Goal: Task Accomplishment & Management: Manage account settings

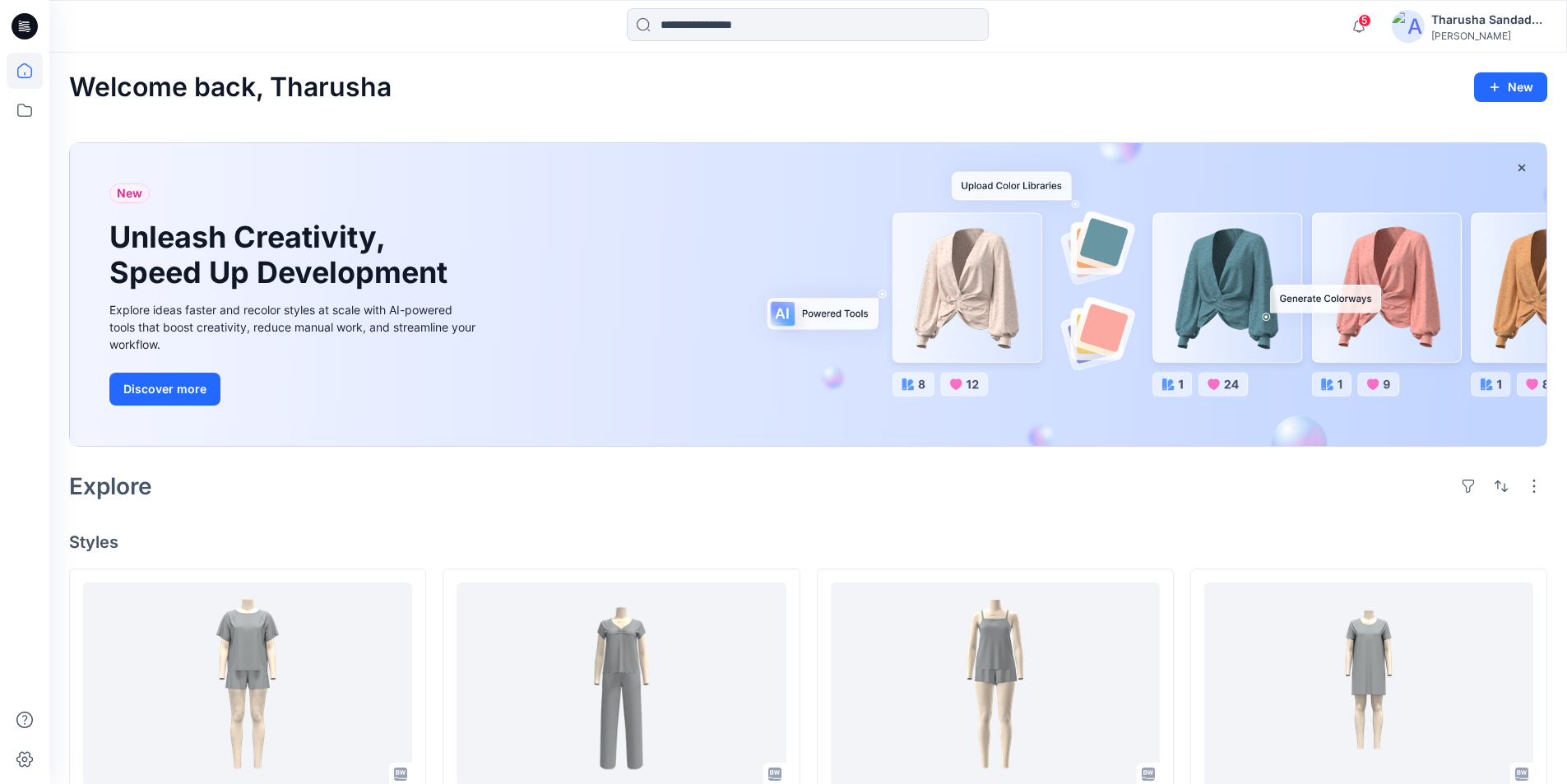
click at [484, 93] on div "Welcome back, Tharusha New" at bounding box center [808, 88] width 1479 height 30
click at [1359, 19] on span "5" at bounding box center [1365, 21] width 13 height 13
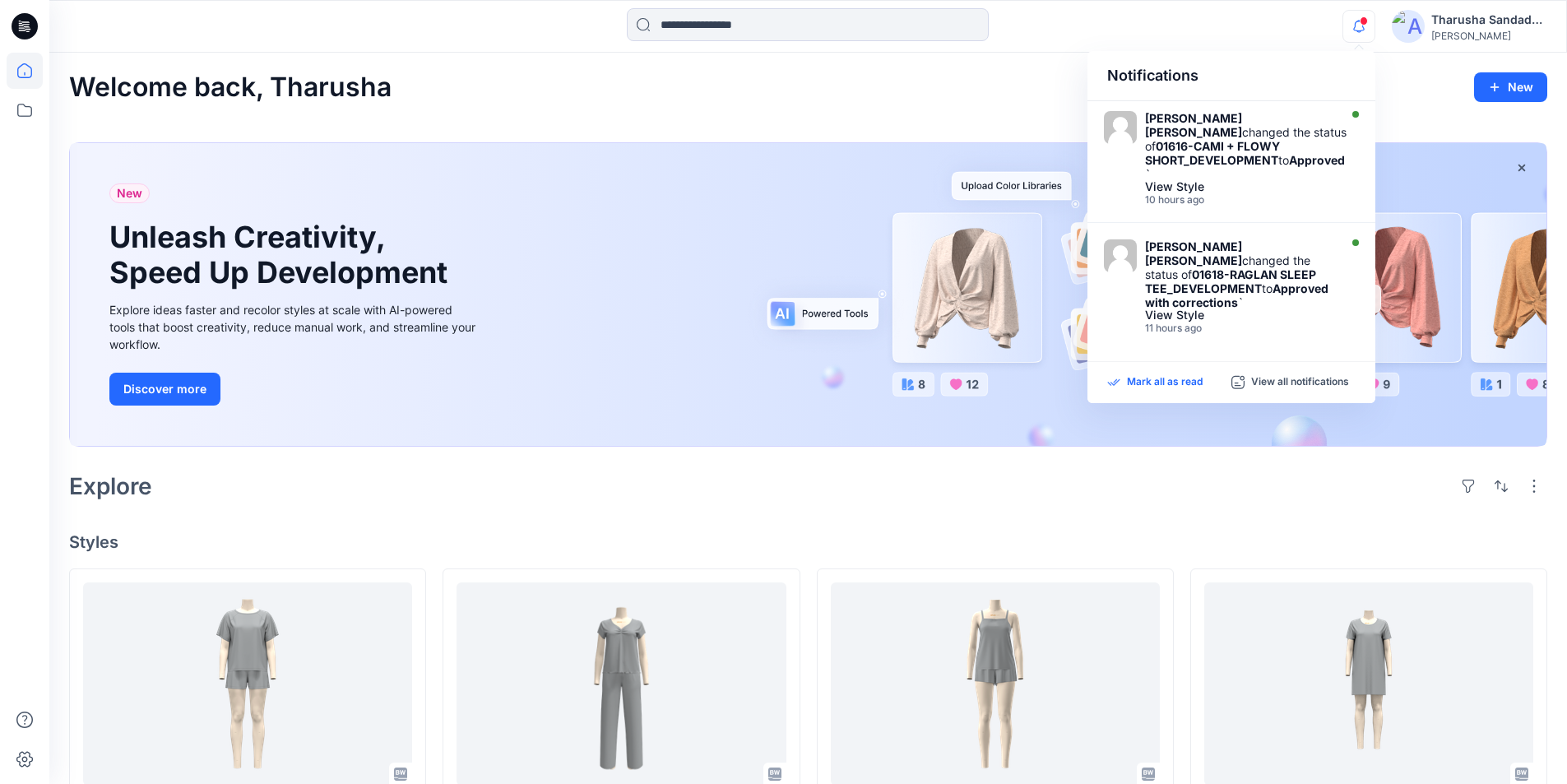
click at [1158, 386] on p "Mark all as read" at bounding box center [1165, 382] width 76 height 15
click at [816, 129] on div "New Unleash Creativity, Speed Up Development Explore ideas faster and recolor s…" at bounding box center [808, 297] width 1479 height 338
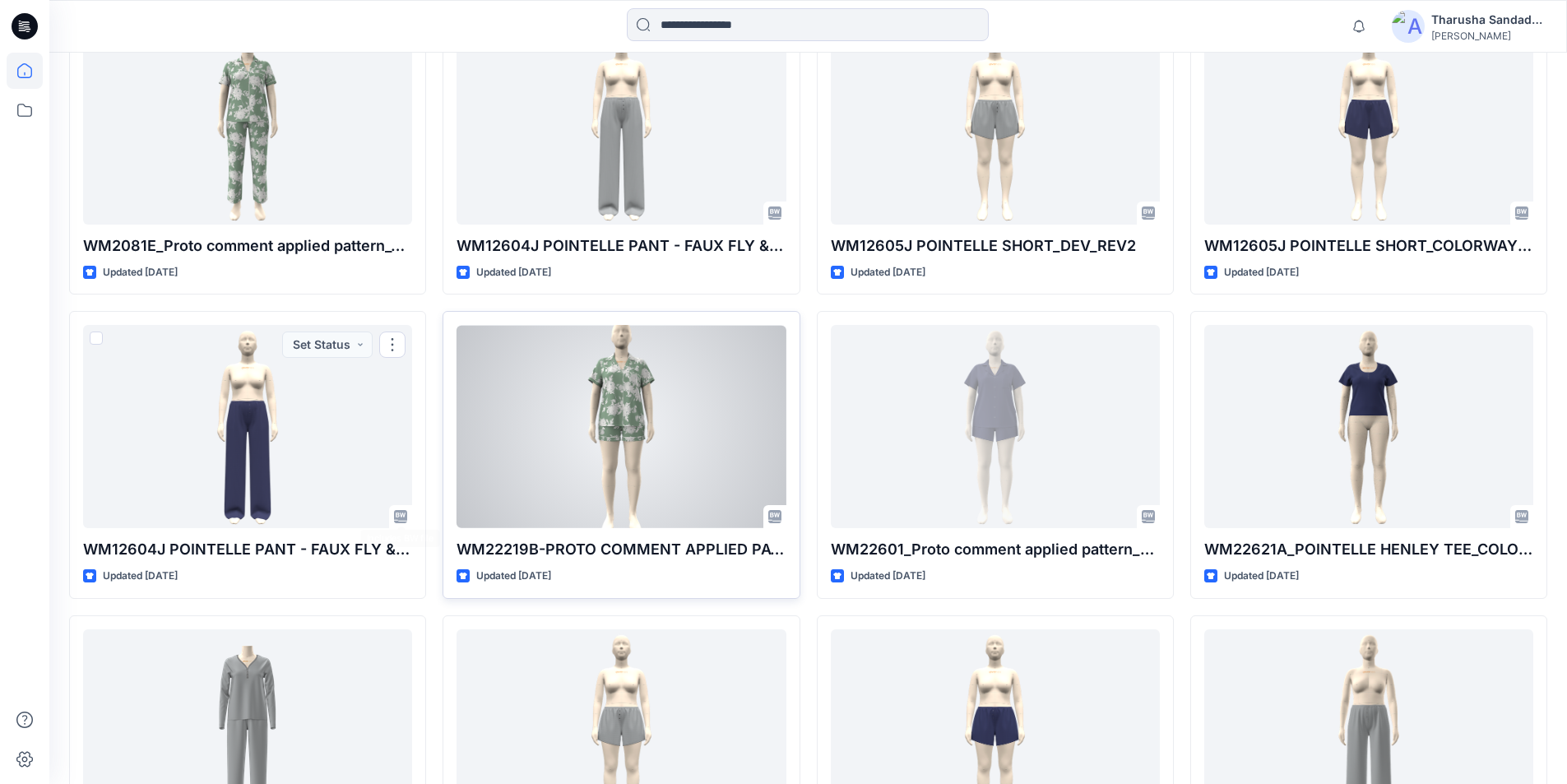
scroll to position [2080, 0]
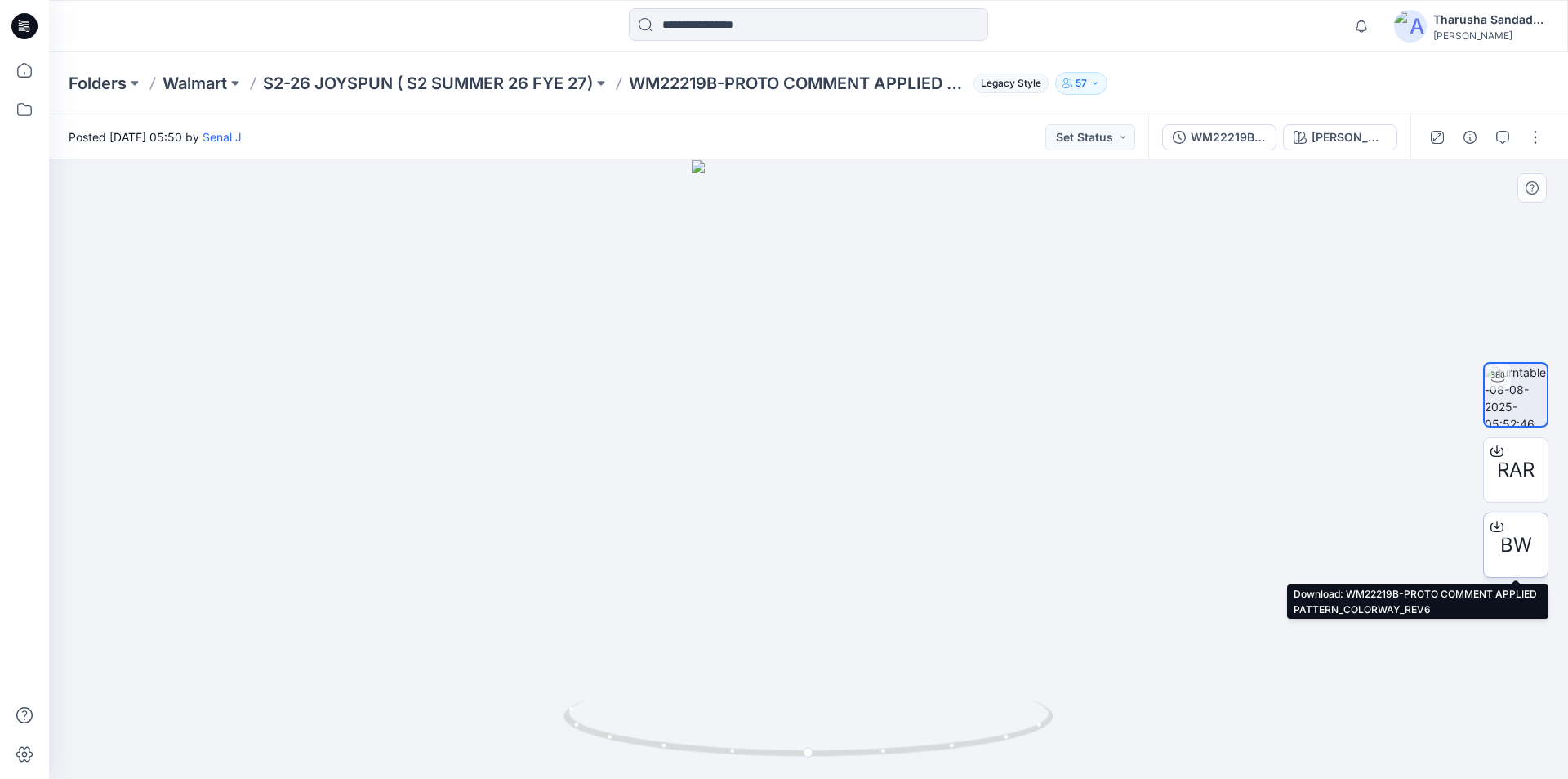
click at [1513, 541] on span "BW" at bounding box center [1516, 545] width 32 height 29
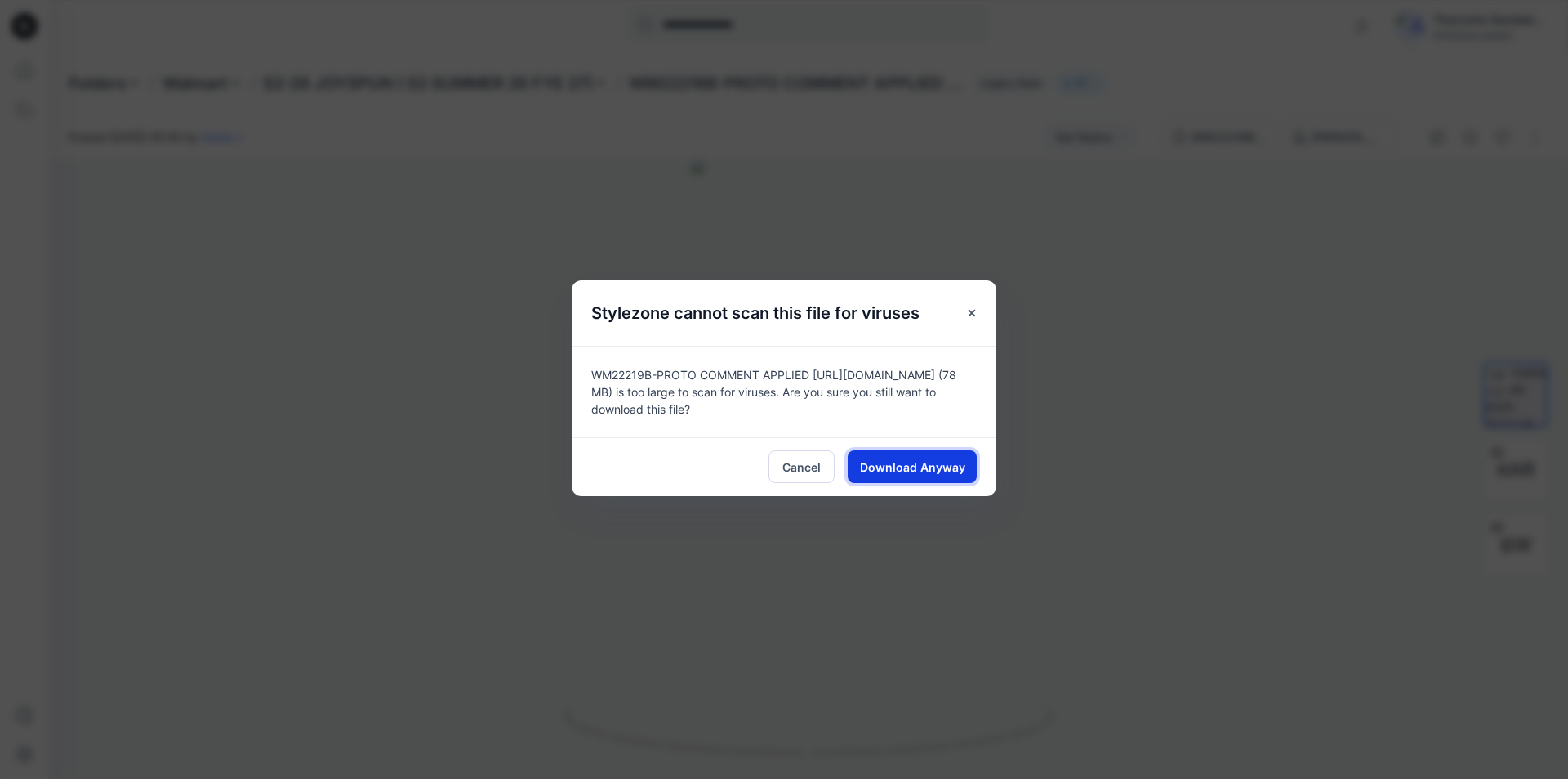
click at [921, 470] on span "Download Anyway" at bounding box center [912, 467] width 105 height 18
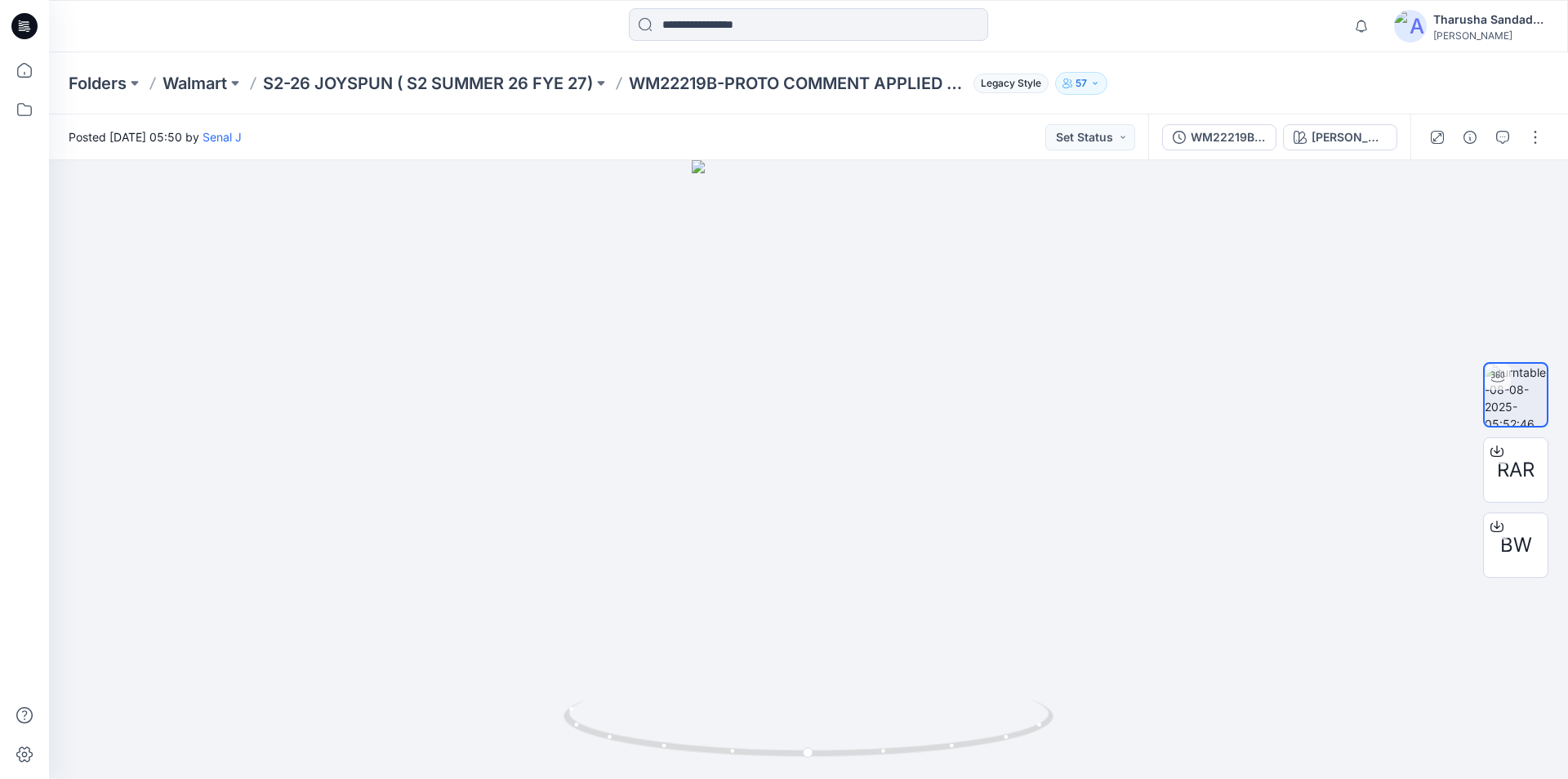
click at [1281, 72] on div "Folders Walmart S2-26 JOYSPUN ( S2 SUMMER 26 FYE 27) WM22219B-PROTO COMMENT APP…" at bounding box center [744, 83] width 1352 height 23
drag, startPoint x: 1192, startPoint y: 64, endPoint x: 1180, endPoint y: 63, distance: 12.0
click at [1191, 64] on div "Folders Walmart S2-26 JOYSPUN ( S2 SUMMER 26 FYE 27) WM22219B-PROTO COMMENT APP…" at bounding box center [809, 84] width 1519 height 62
click at [23, 23] on icon at bounding box center [24, 26] width 26 height 26
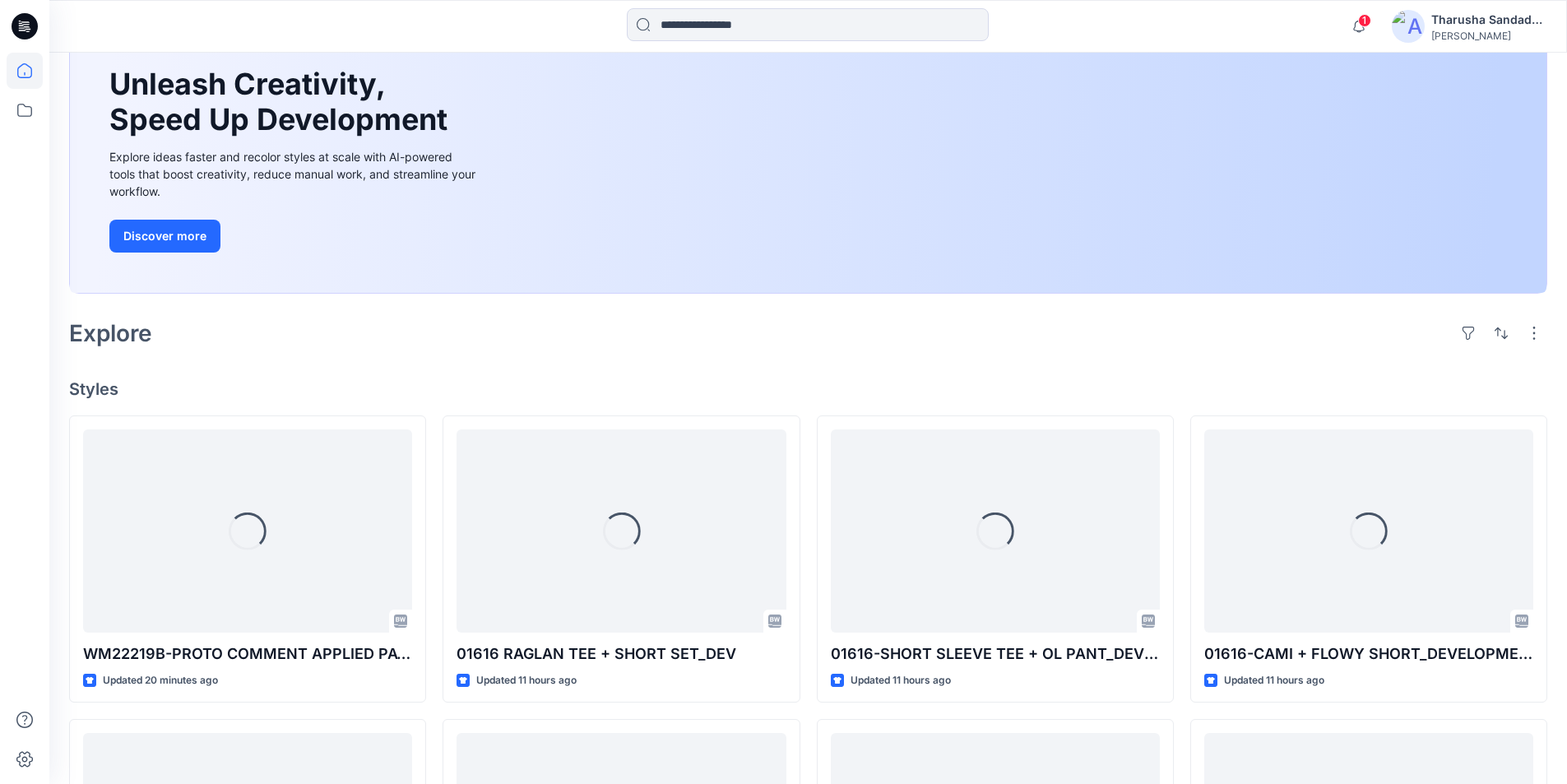
scroll to position [247, 0]
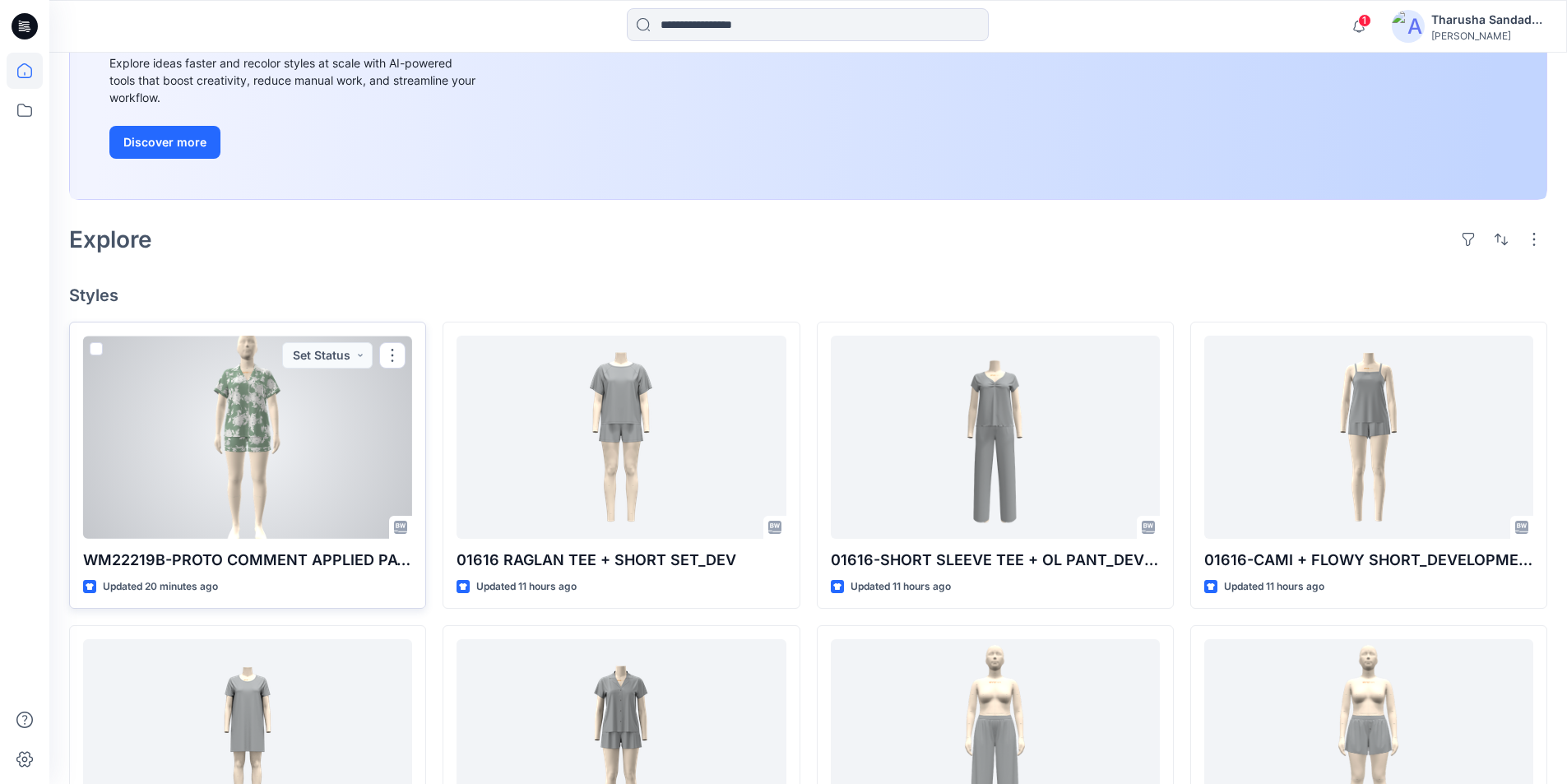
click at [294, 459] on div at bounding box center [248, 436] width 329 height 203
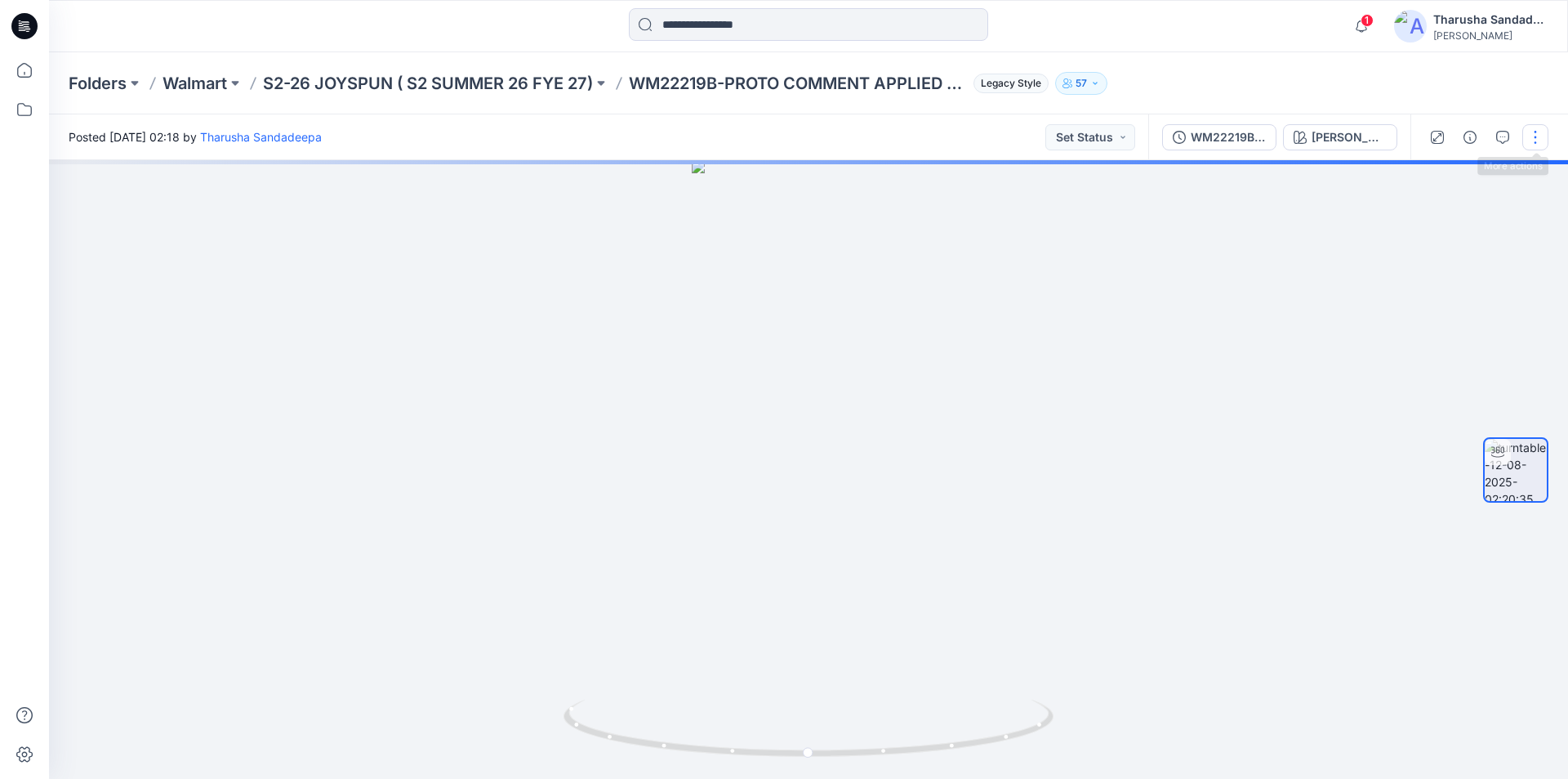
click at [1541, 140] on button "button" at bounding box center [1535, 136] width 26 height 26
click at [1454, 174] on button "Edit" at bounding box center [1467, 175] width 151 height 30
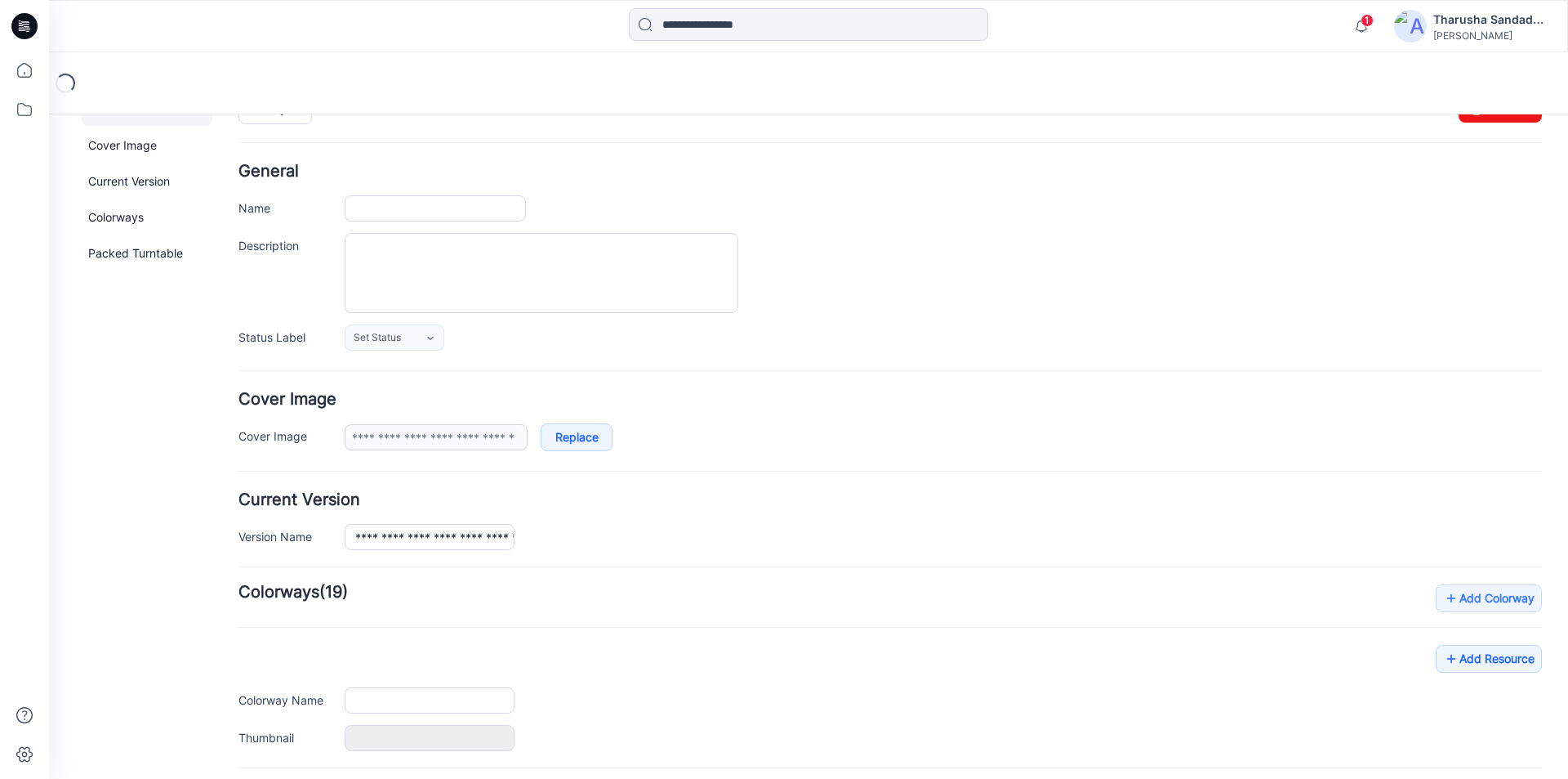
type input "**********"
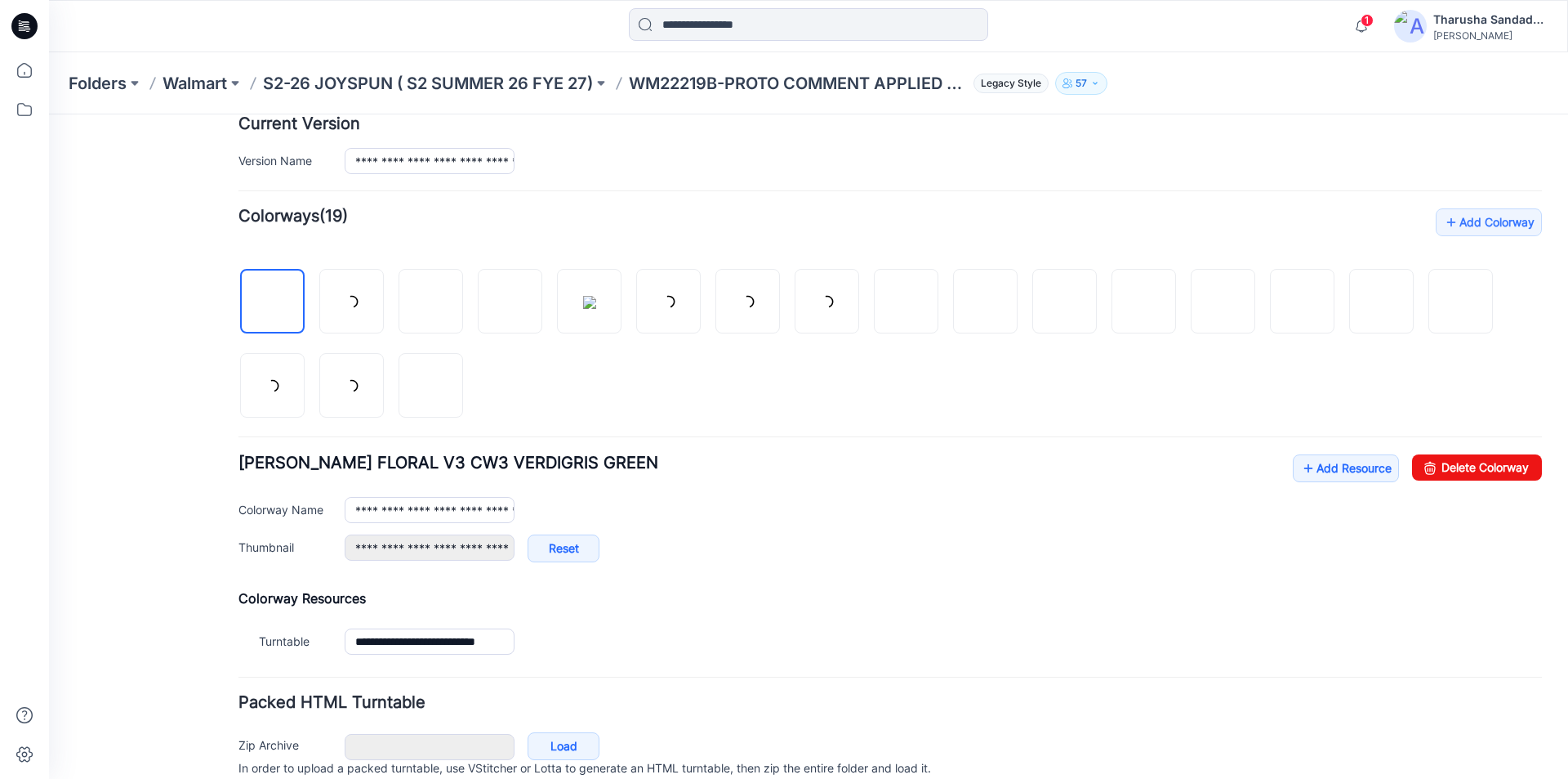
scroll to position [449, 0]
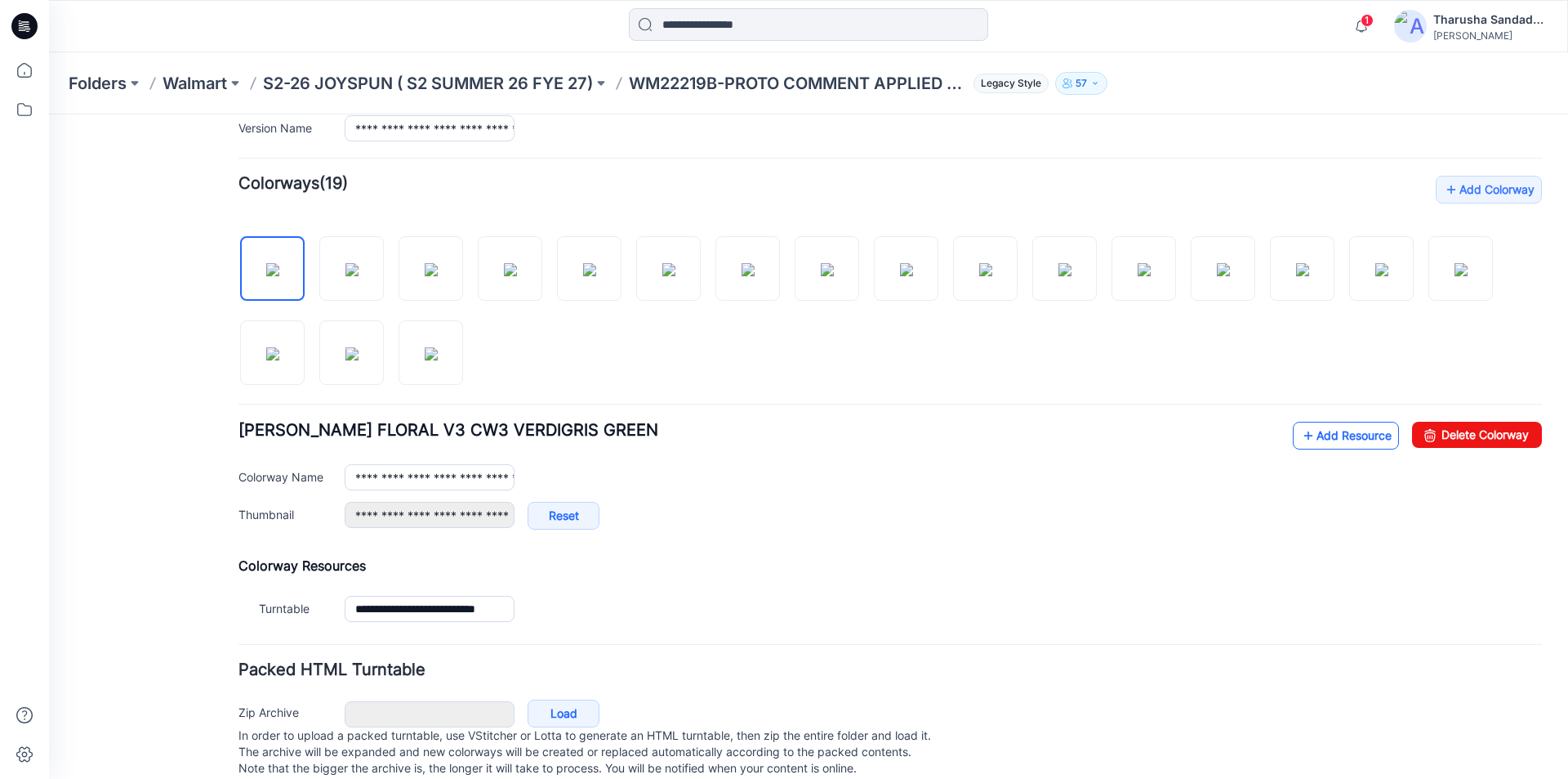
click at [1338, 431] on link "Add Resource" at bounding box center [1346, 435] width 106 height 28
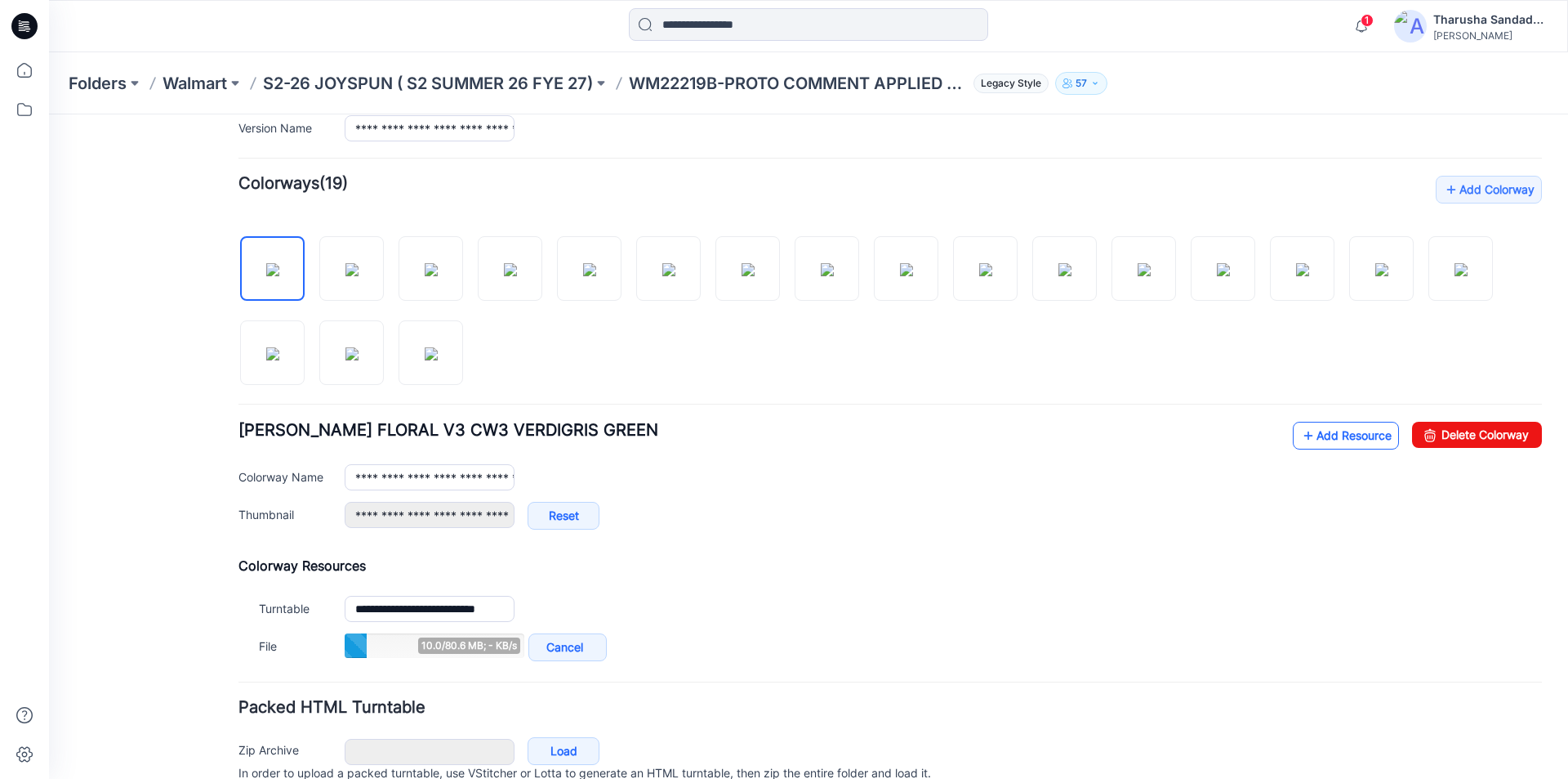
click at [1327, 429] on link "Add Resource" at bounding box center [1346, 435] width 106 height 28
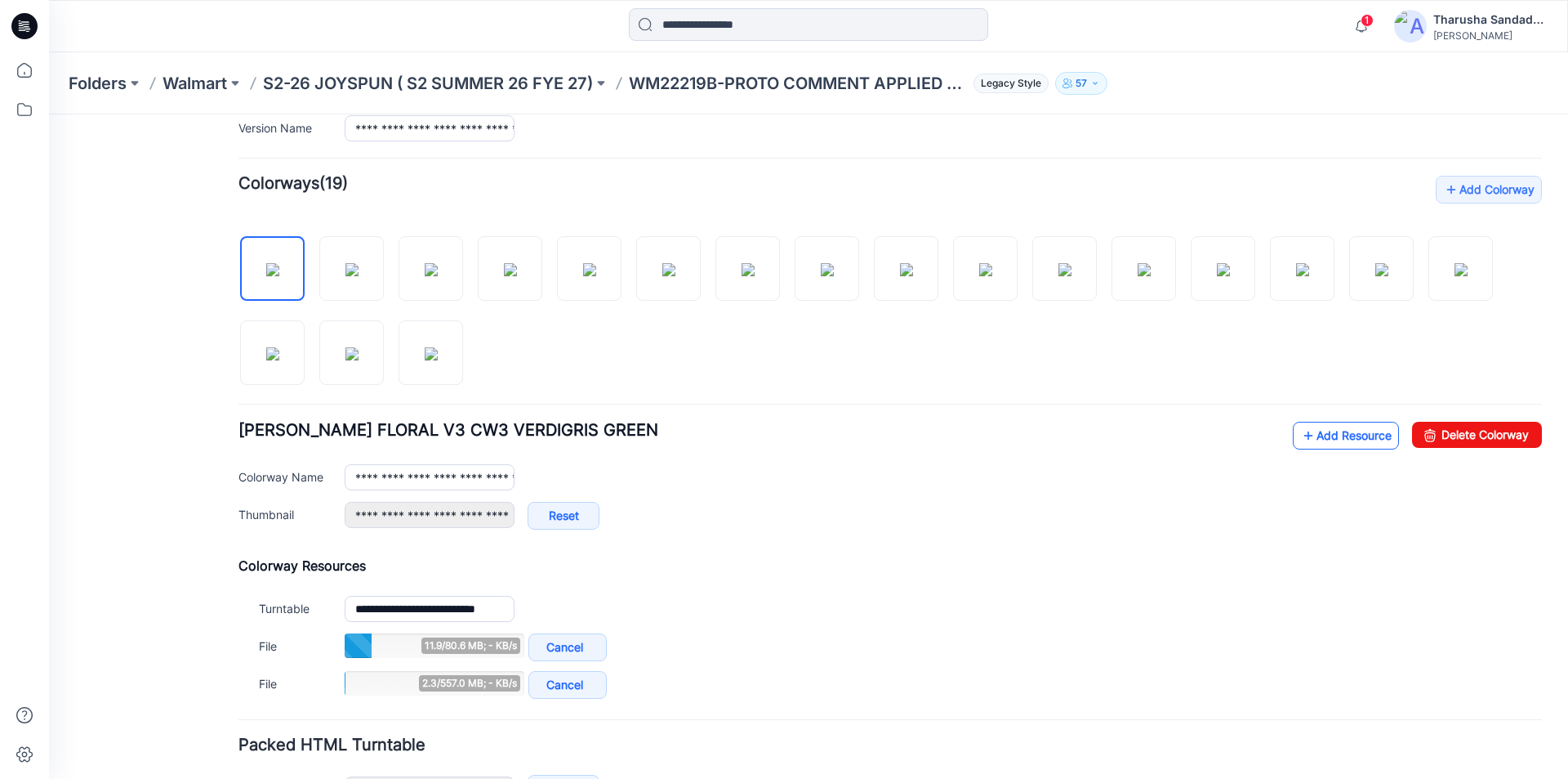
click at [1328, 441] on link "Add Resource" at bounding box center [1346, 435] width 106 height 28
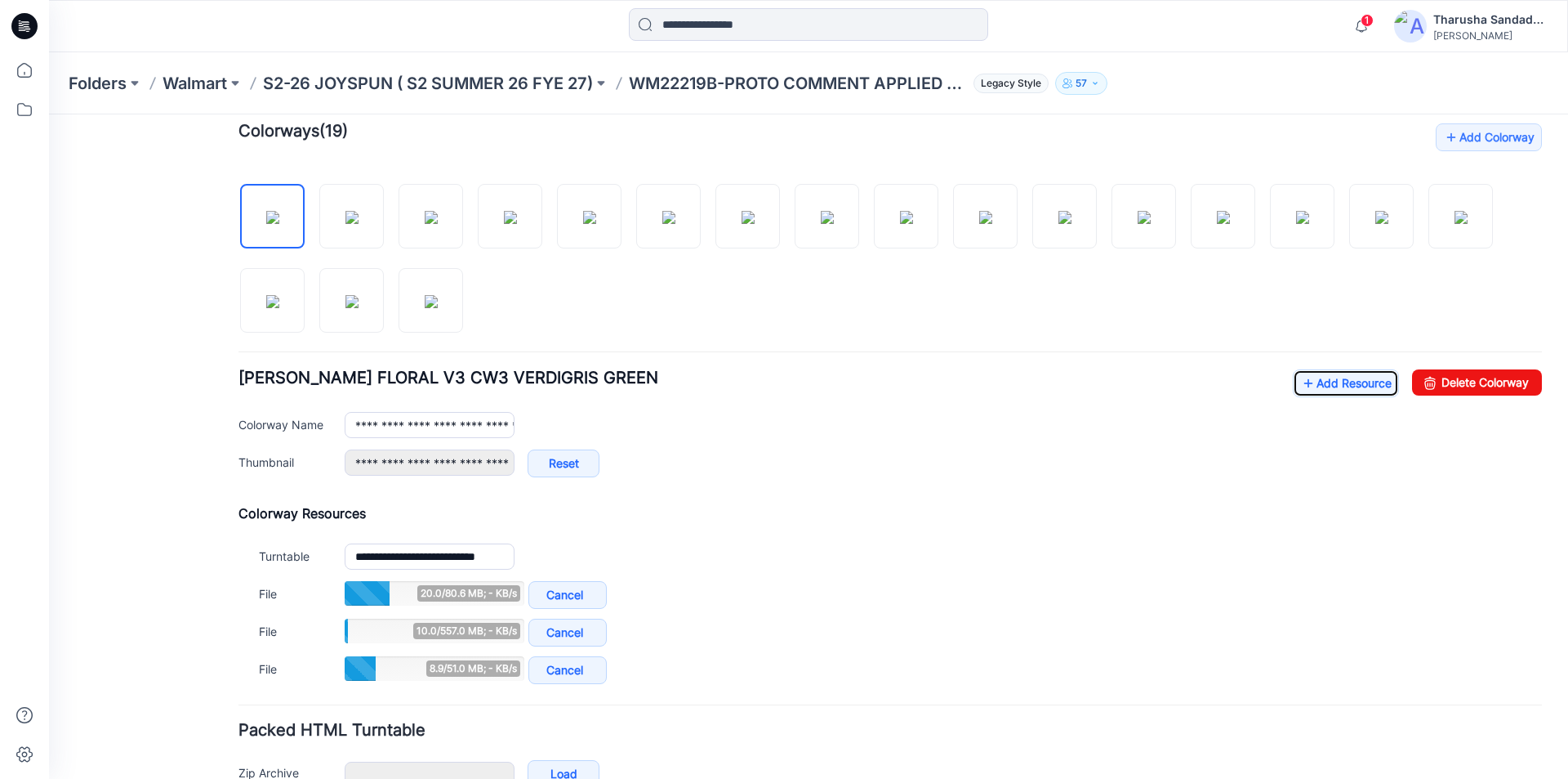
scroll to position [531, 0]
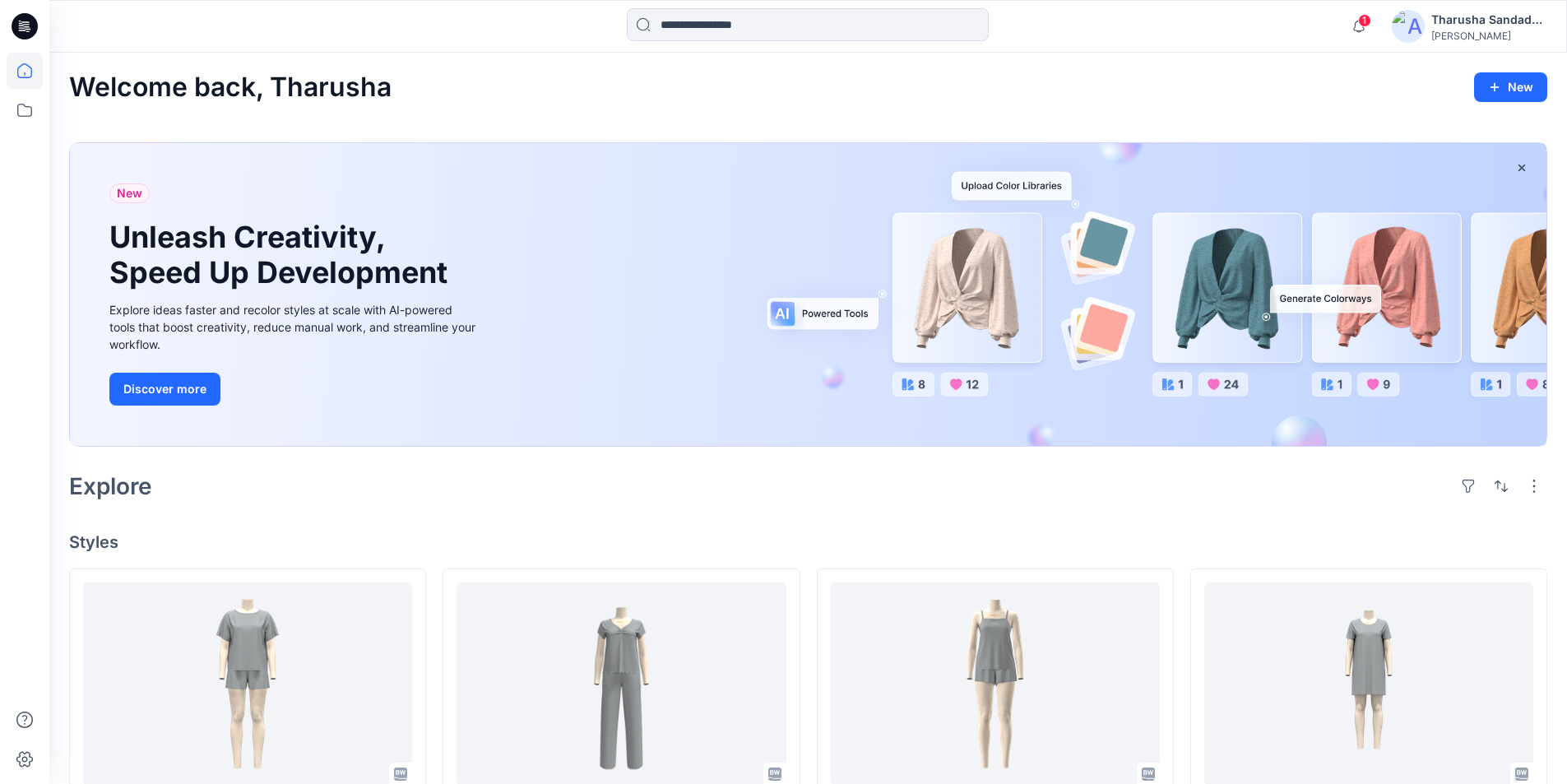
scroll to position [2080, 0]
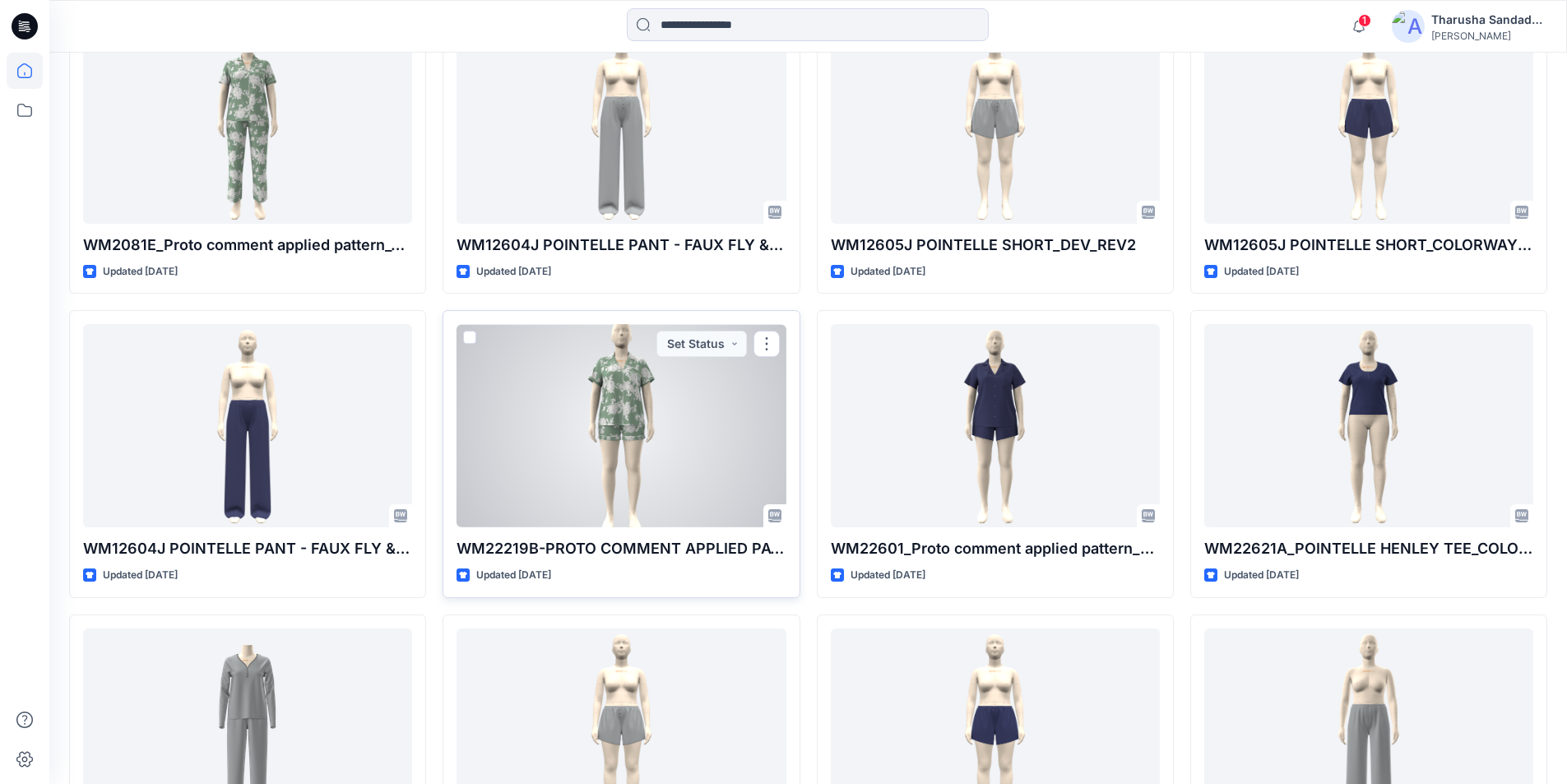
drag, startPoint x: 605, startPoint y: 476, endPoint x: 619, endPoint y: 479, distance: 14.3
click at [607, 476] on div at bounding box center [621, 425] width 329 height 203
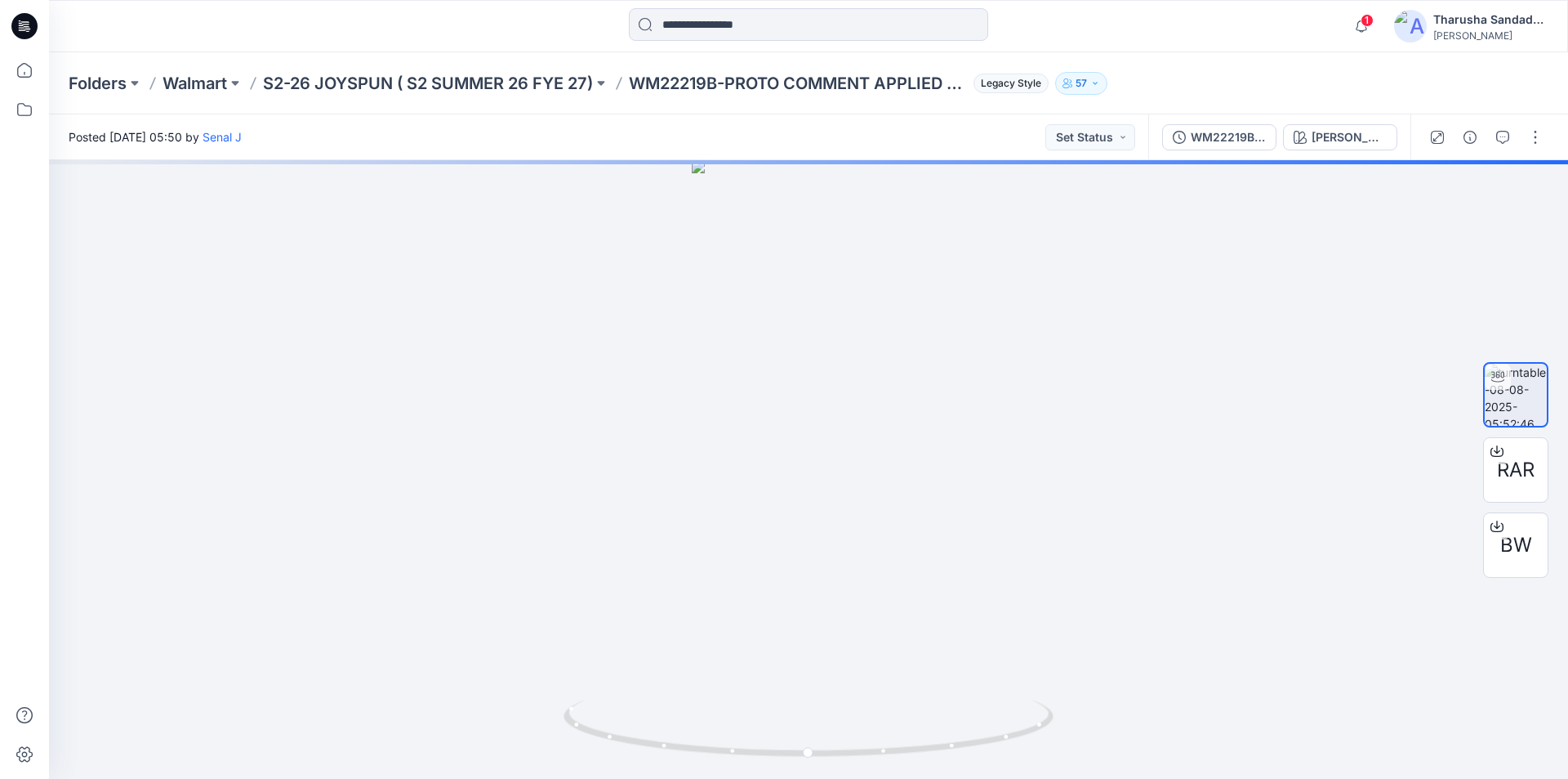
click at [28, 29] on icon at bounding box center [27, 28] width 6 height 1
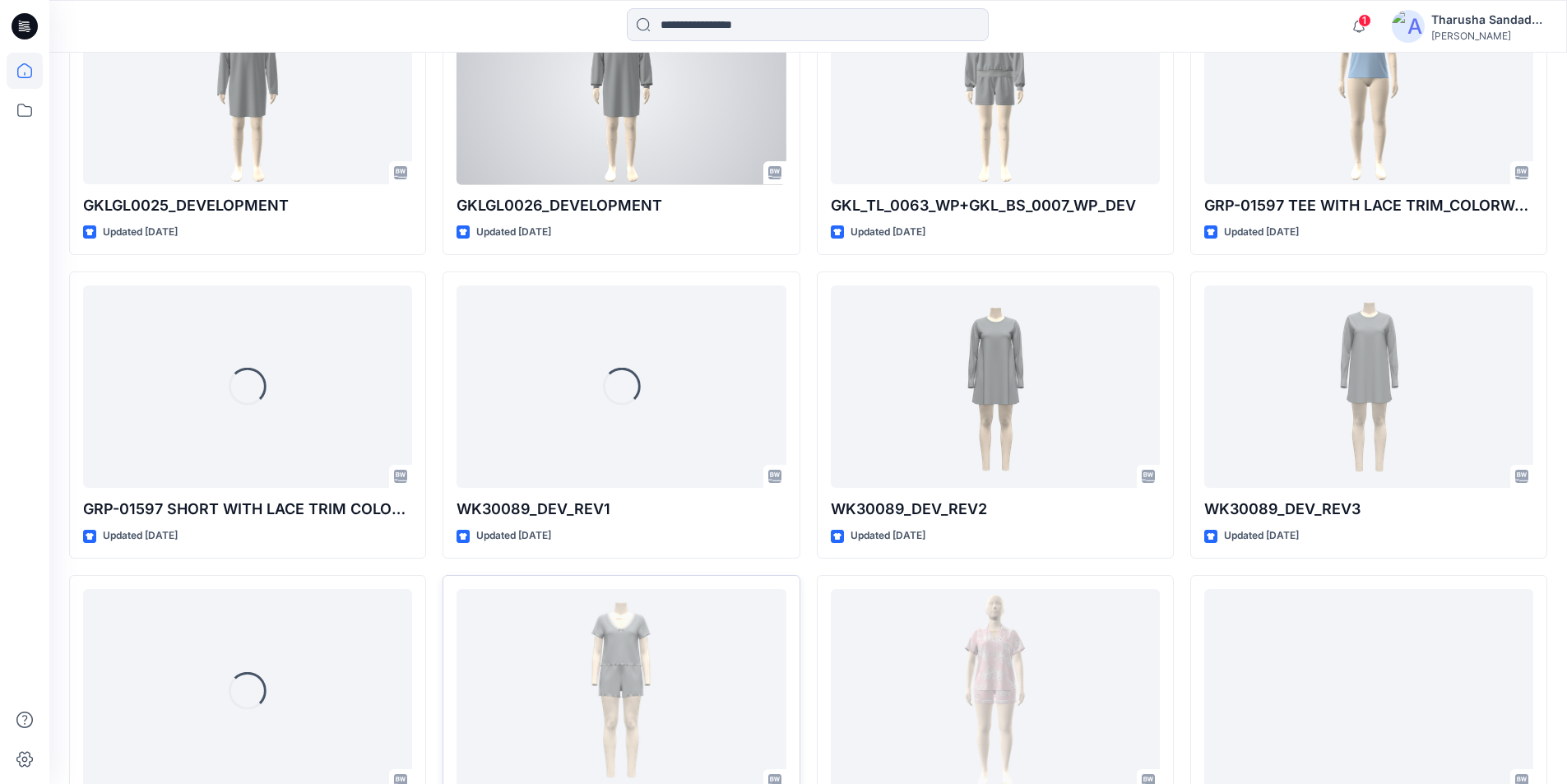
scroll to position [7710, 0]
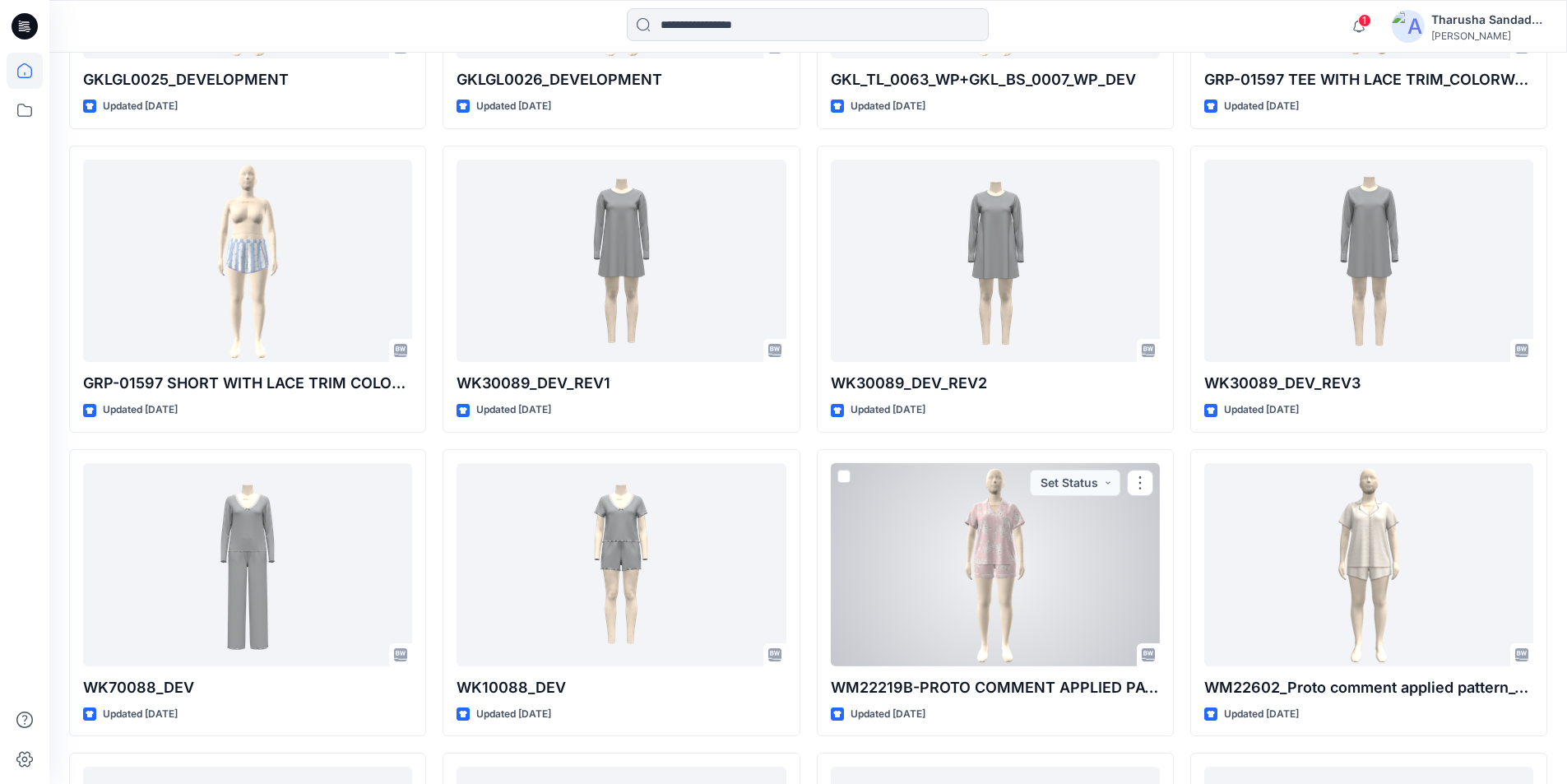
click at [1000, 573] on div at bounding box center [995, 564] width 329 height 203
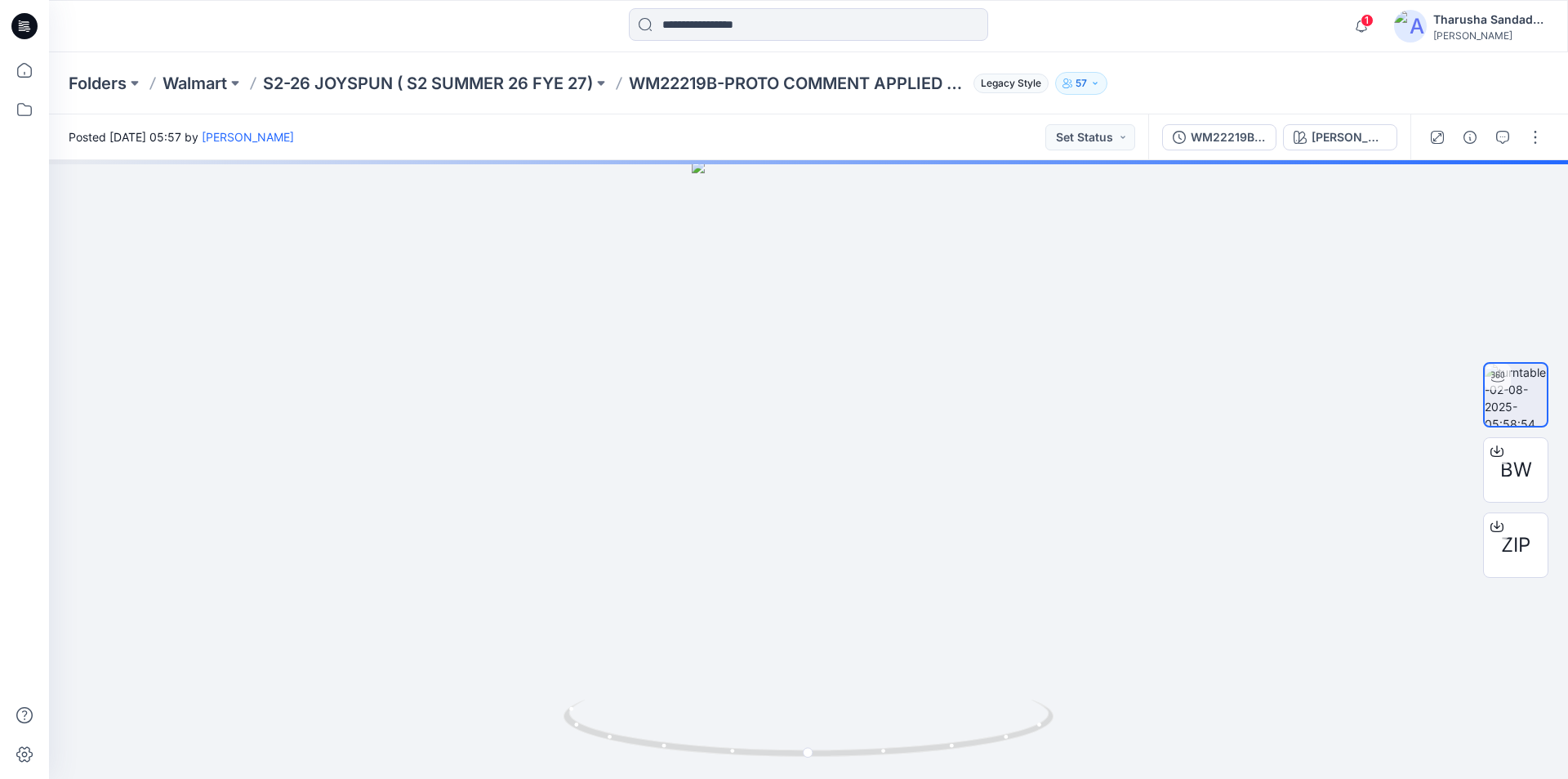
click at [19, 27] on icon at bounding box center [24, 26] width 26 height 26
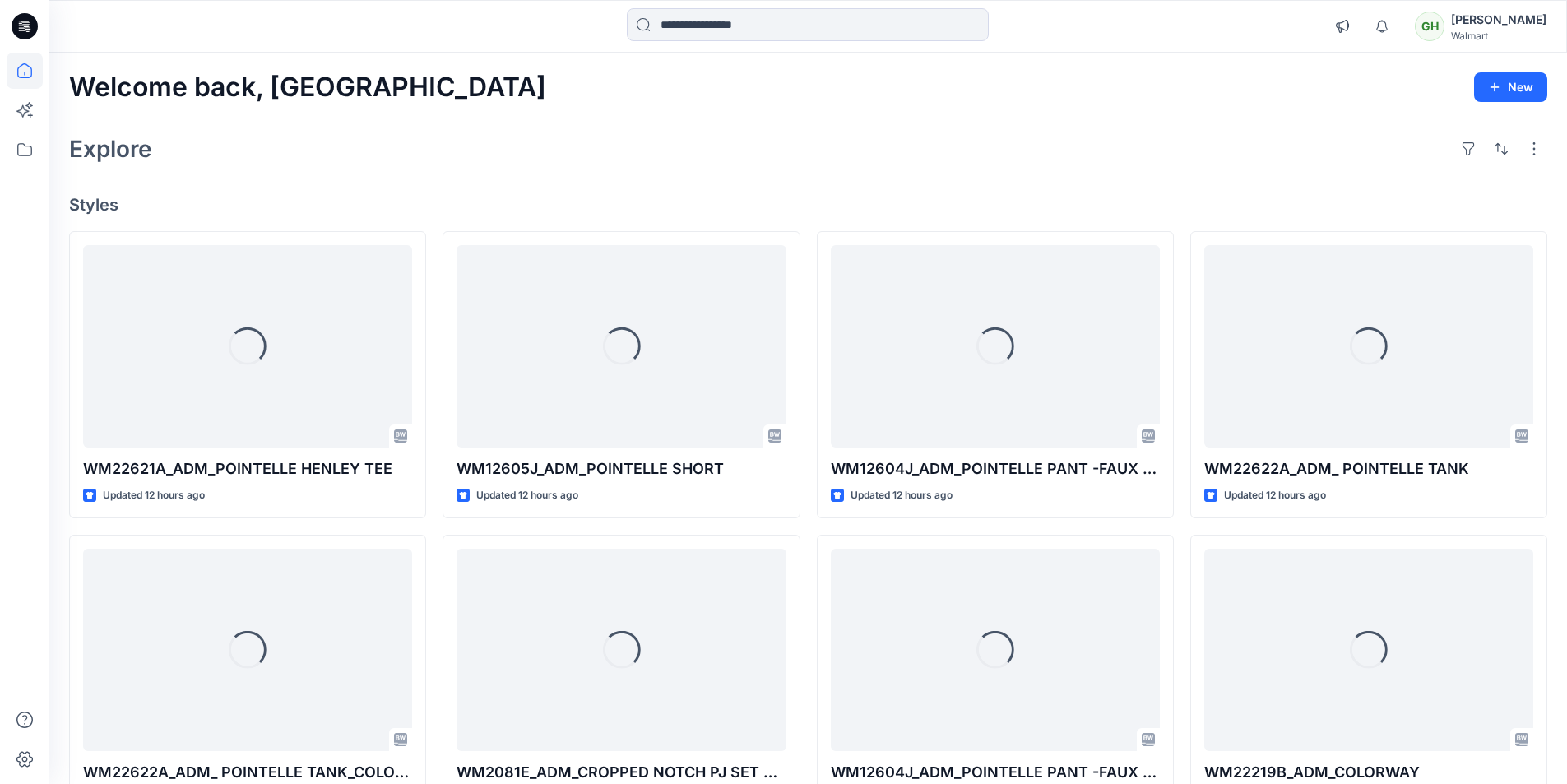
click at [992, 157] on div "Explore" at bounding box center [808, 148] width 1479 height 40
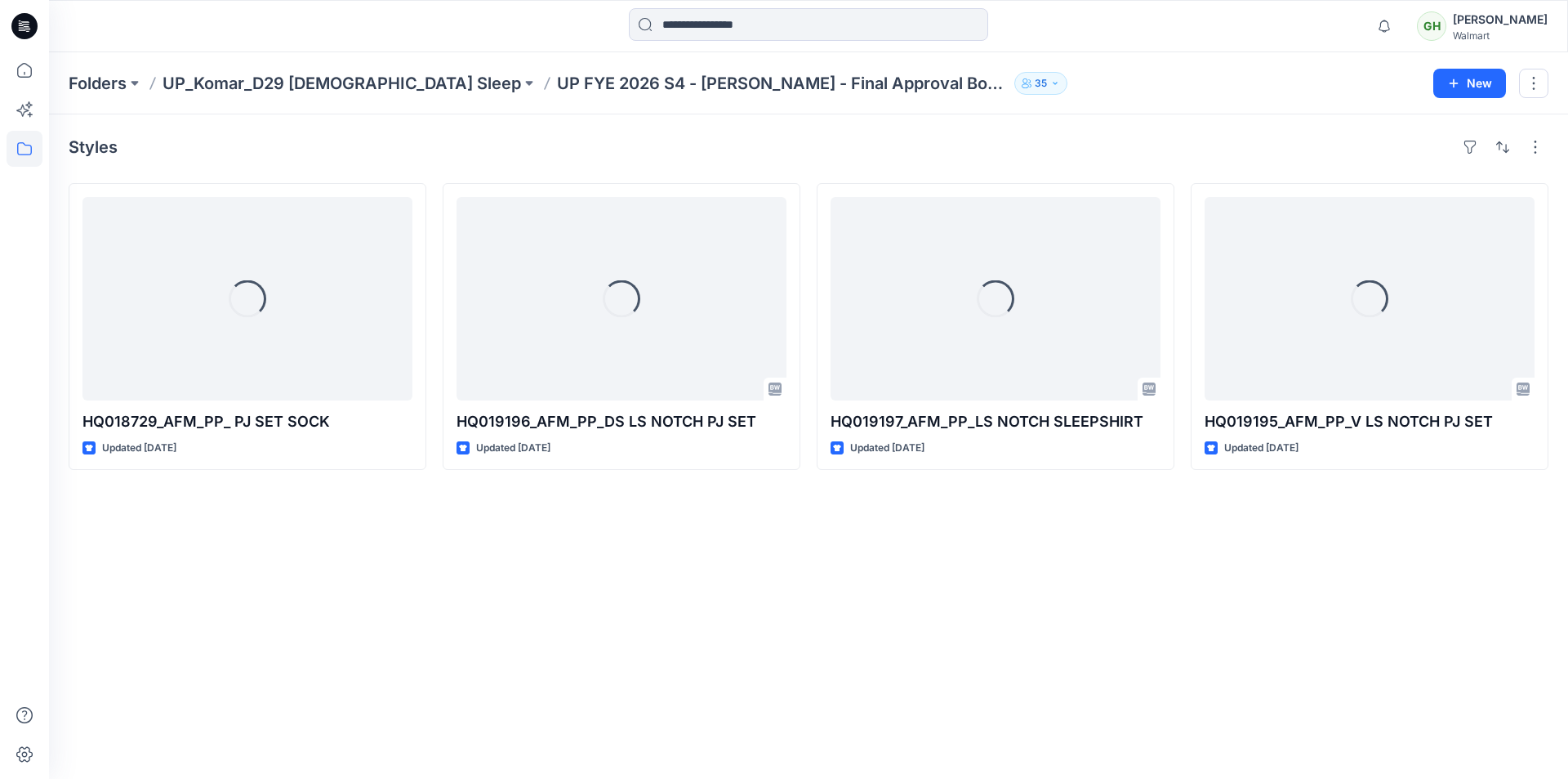
click at [978, 674] on div "Styles Loading... HQ018729_AFM_PP_ PJ SET SOCK Updated [DATE] Loading... HQ0191…" at bounding box center [809, 447] width 1519 height 664
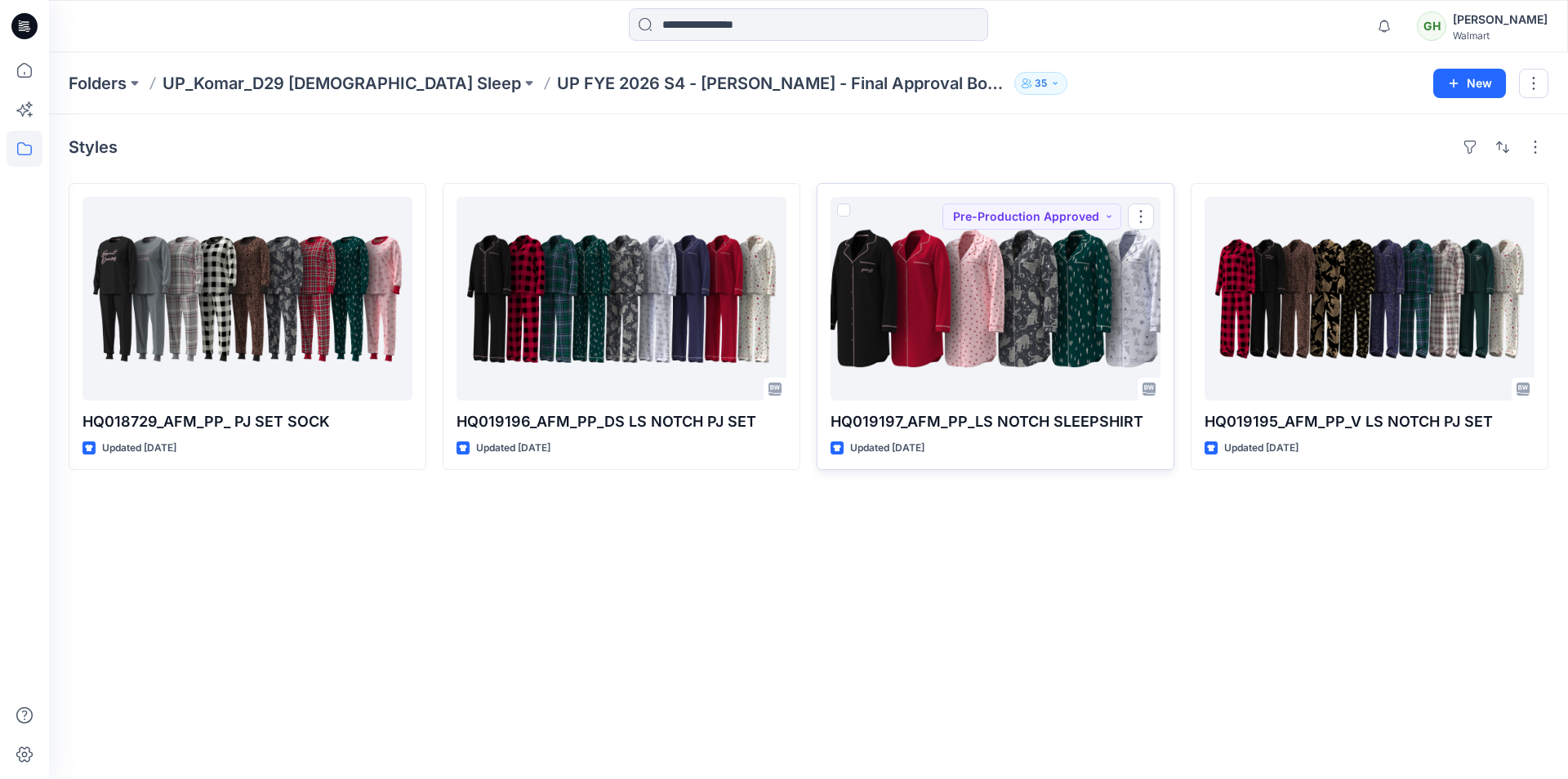
drag, startPoint x: 829, startPoint y: 290, endPoint x: 1097, endPoint y: 190, distance: 286.0
click at [1105, 163] on div "Styles HQ018729_AFM_PP_ PJ SET SOCK Updated [DATE] HQ019196_AFM_PP_DS LS NOTCH …" at bounding box center [809, 447] width 1519 height 664
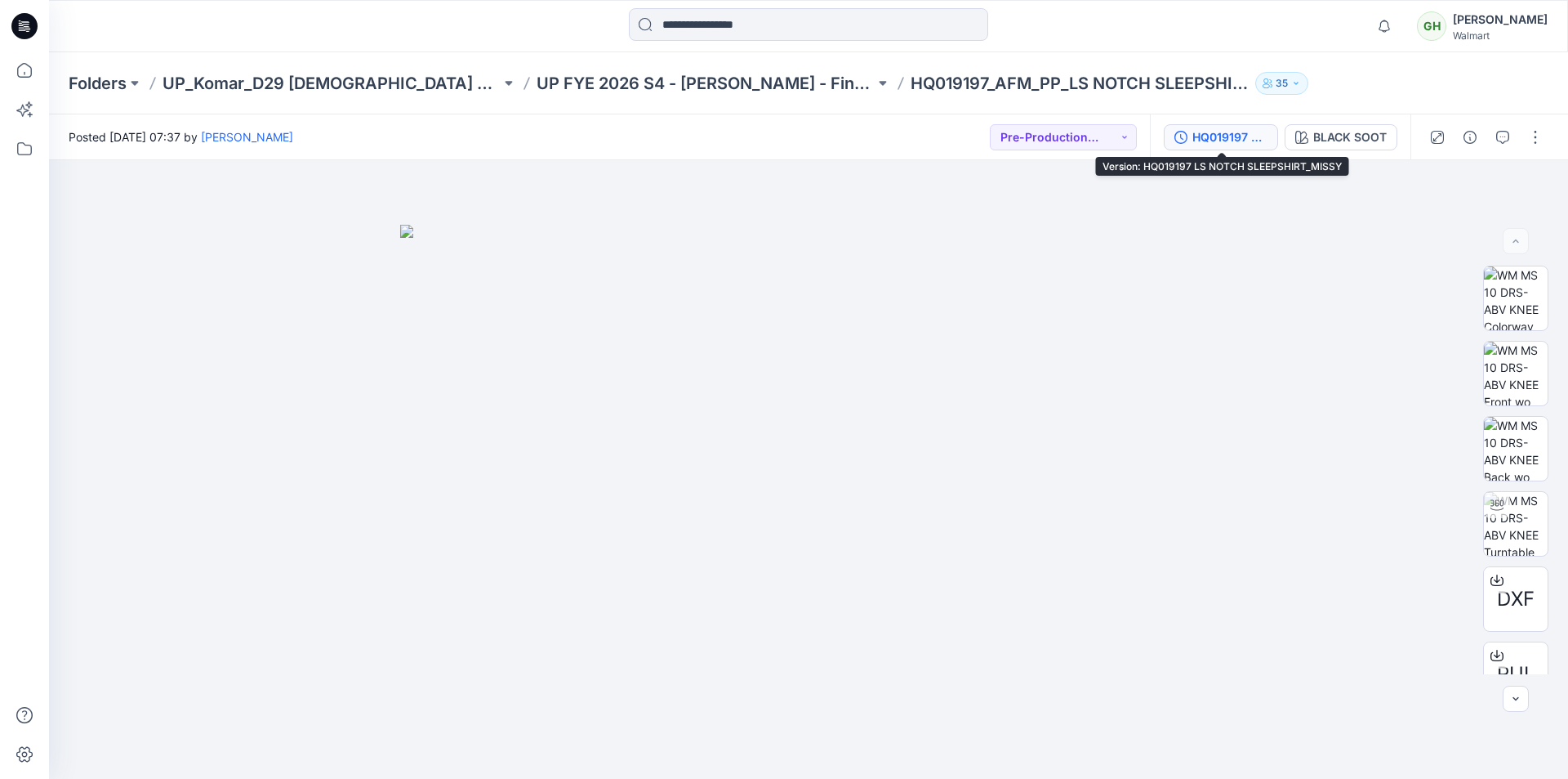
click at [1251, 140] on div "HQ019197 LS NOTCH SLEEPSHIRT_MISSY" at bounding box center [1230, 136] width 75 height 18
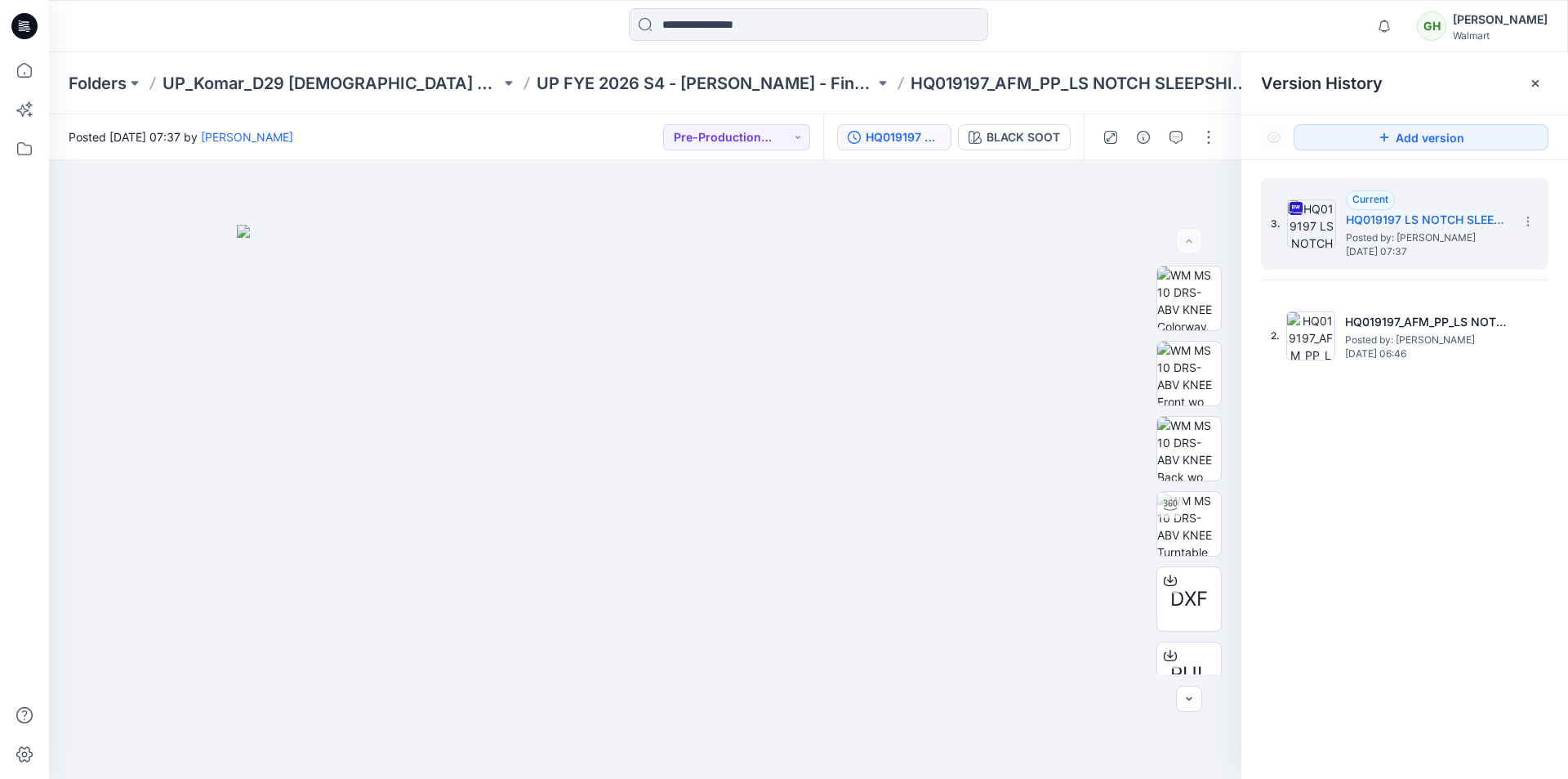
click at [1415, 172] on div "3. Current HQ019197 LS NOTCH SLEEPSHIRT_MISSY Posted by: [PERSON_NAME] [DATE] 0…" at bounding box center [1404, 481] width 327 height 643
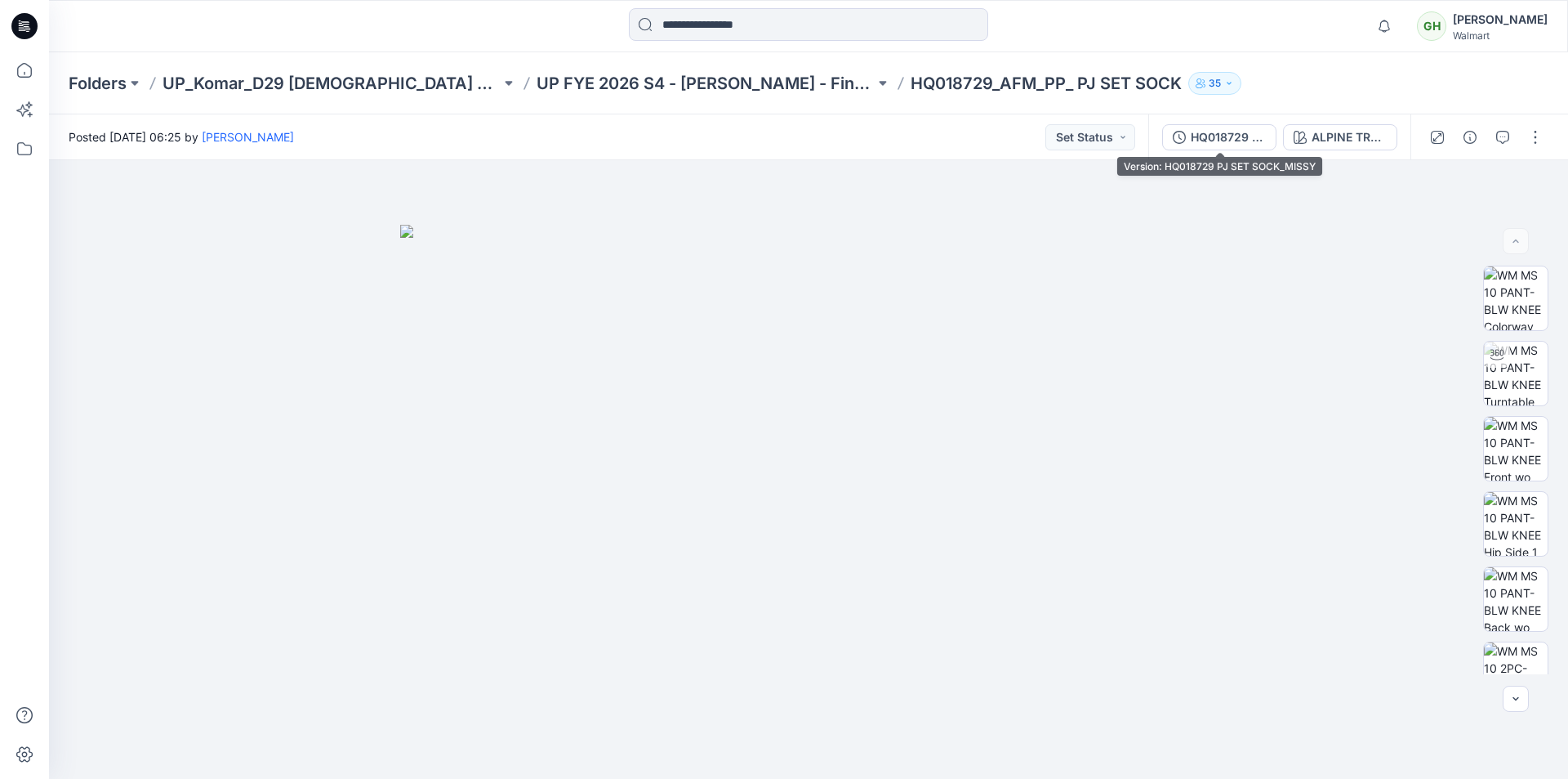
click at [1237, 144] on div "HQ018729 PJ SET SOCK_MISSY" at bounding box center [1228, 136] width 75 height 18
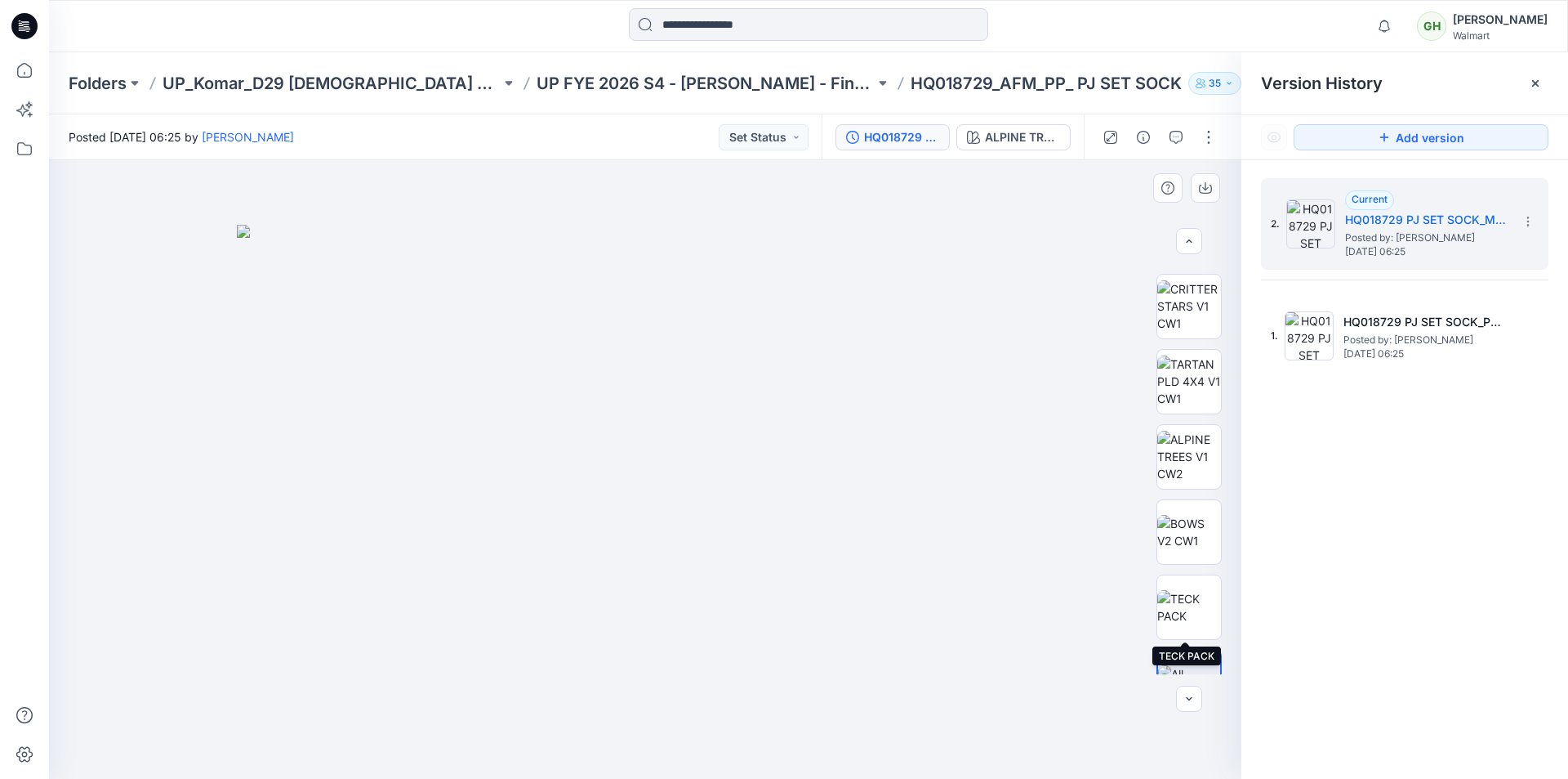
scroll to position [1536, 0]
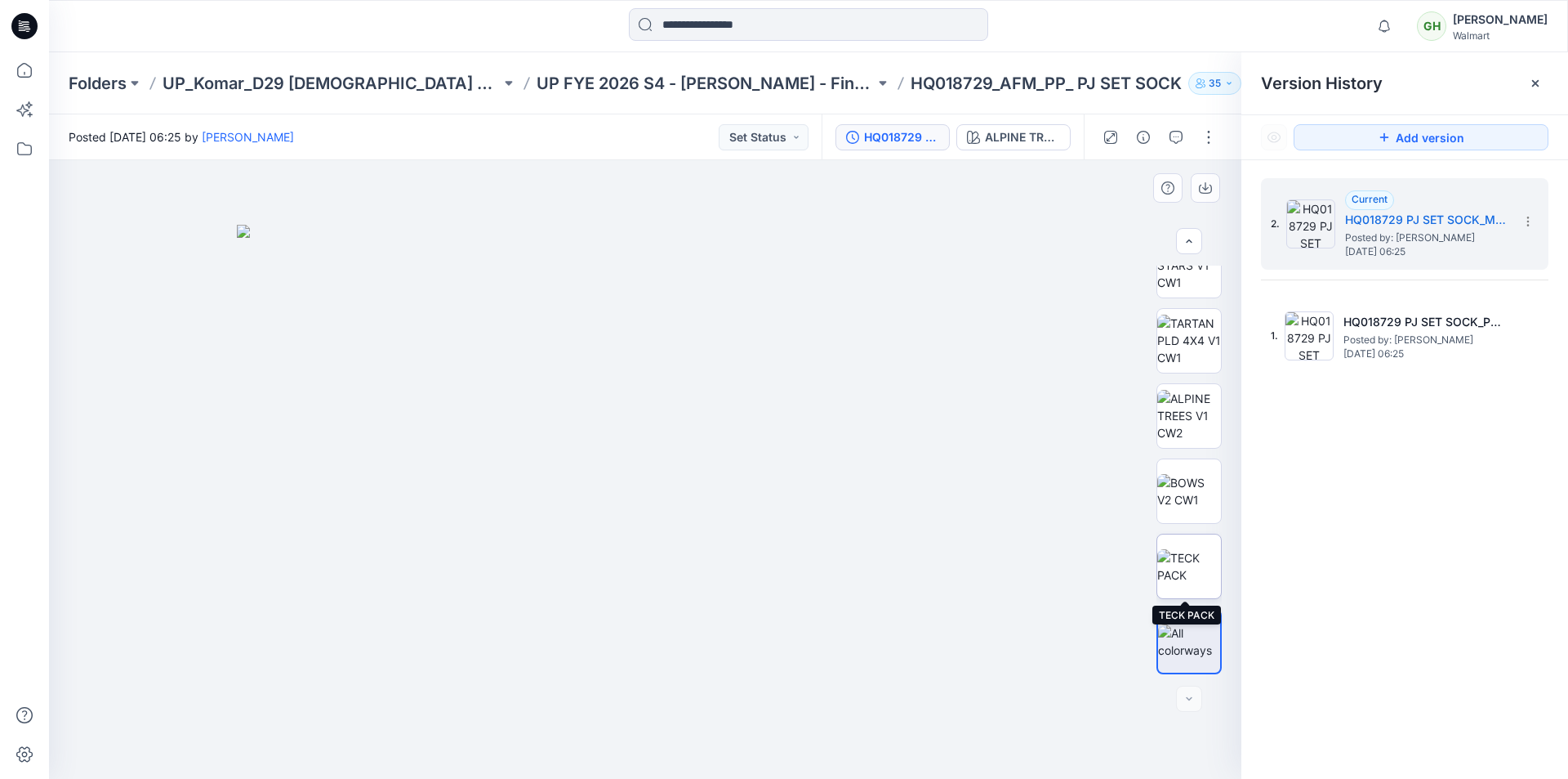
click at [1182, 561] on img at bounding box center [1189, 566] width 64 height 34
click at [1193, 475] on img at bounding box center [1189, 490] width 64 height 34
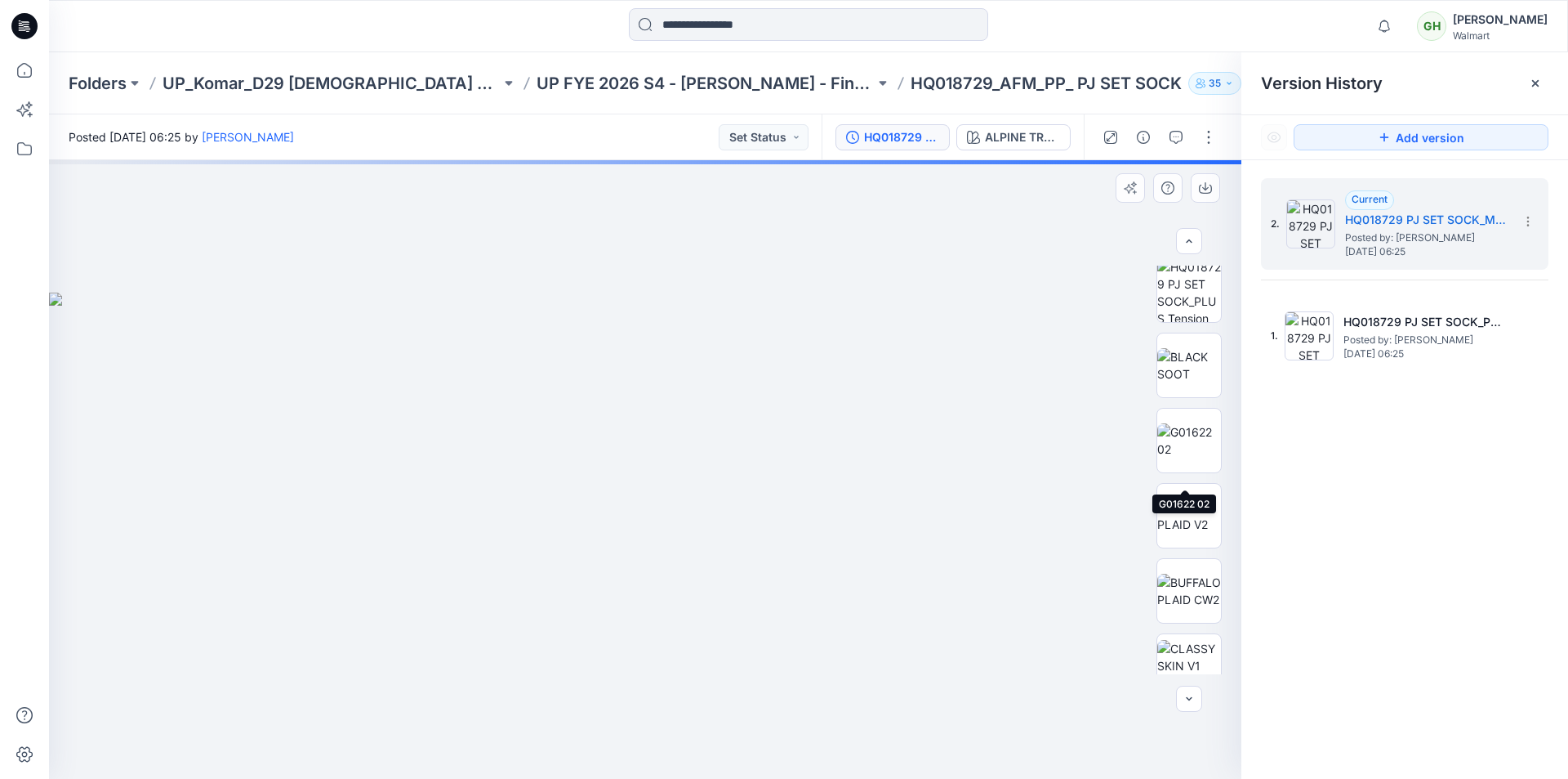
scroll to position [1046, 0]
